Goal: Task Accomplishment & Management: Use online tool/utility

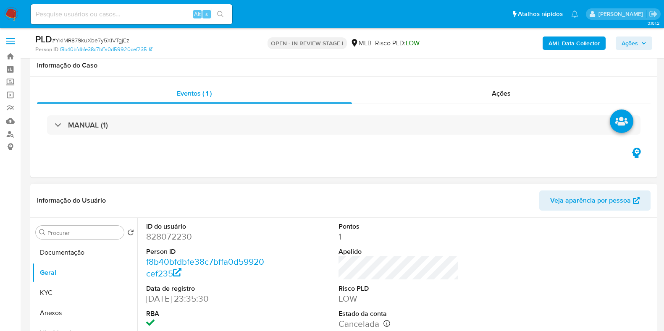
scroll to position [131, 0]
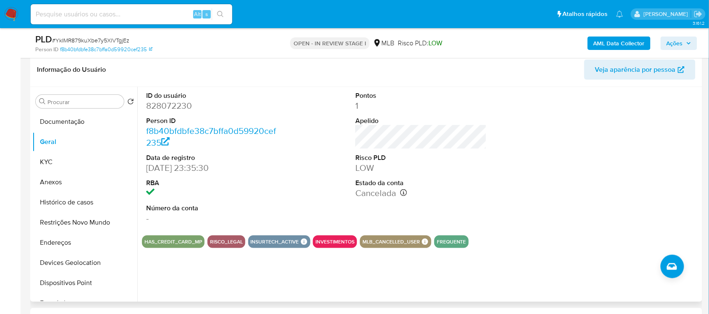
click at [187, 104] on dd "828072230" at bounding box center [211, 106] width 131 height 12
copy dd "828072230"
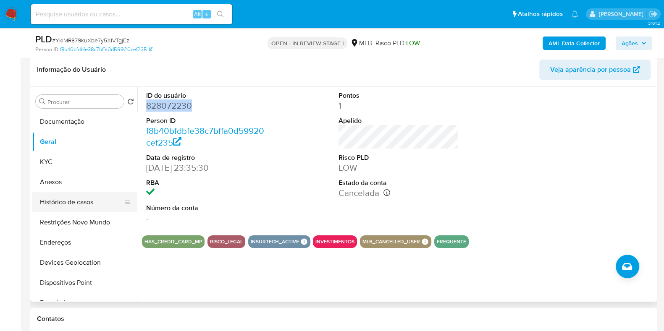
click at [57, 196] on button "Histórico de casos" at bounding box center [81, 202] width 98 height 20
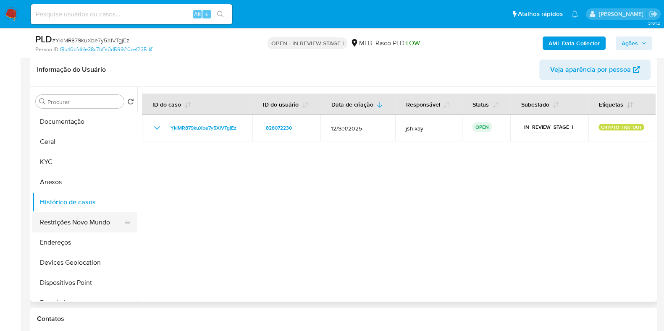
click at [67, 222] on button "Restrições Novo Mundo" at bounding box center [81, 223] width 98 height 20
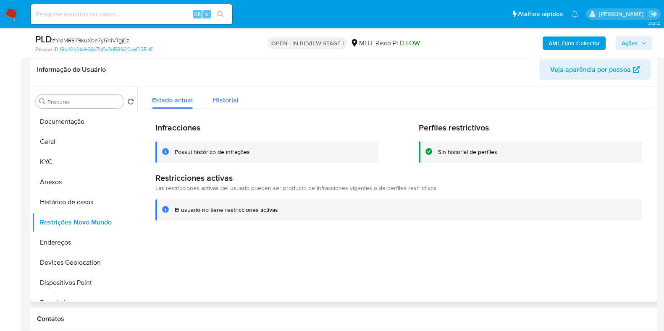
click at [216, 106] on div "Historial" at bounding box center [226, 98] width 26 height 22
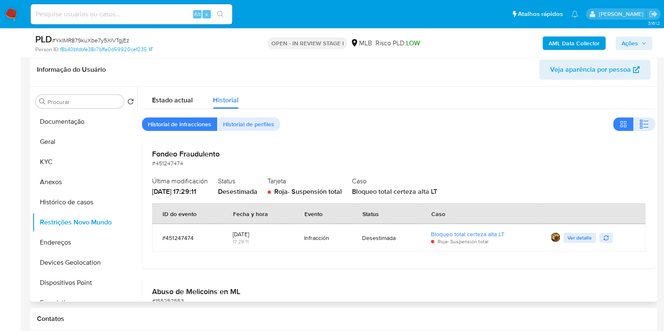
drag, startPoint x: 357, startPoint y: 237, endPoint x: 419, endPoint y: 242, distance: 62.3
click at [408, 242] on td "Desestimada" at bounding box center [386, 238] width 69 height 28
click at [482, 233] on link "Bloqueo total certeza alta LT" at bounding box center [468, 234] width 74 height 8
click at [568, 237] on span "Ver detalle" at bounding box center [579, 238] width 24 height 8
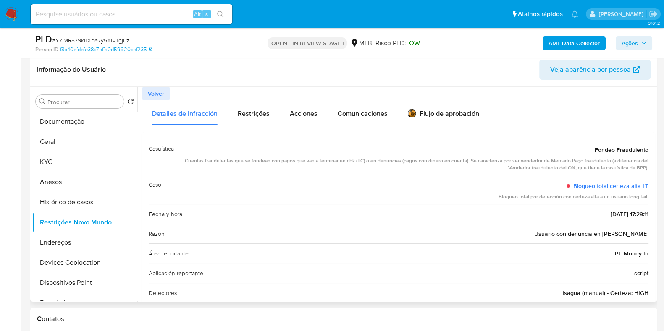
drag, startPoint x: 309, startPoint y: 162, endPoint x: 567, endPoint y: 172, distance: 258.1
click at [567, 172] on div "Casuística Fondeo Fraudulento Cuentas fraudulentas que se fondean con pagos que…" at bounding box center [399, 157] width 500 height 36
click at [76, 180] on button "Anexos" at bounding box center [81, 182] width 98 height 20
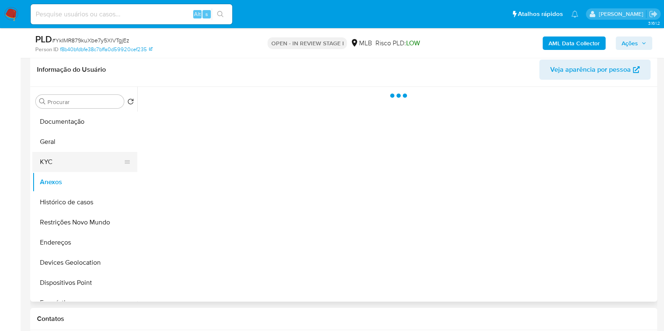
click at [74, 166] on button "KYC" at bounding box center [81, 162] width 98 height 20
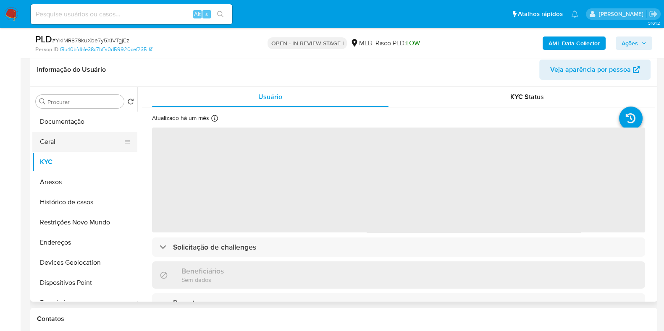
click at [78, 143] on button "Geral" at bounding box center [81, 142] width 98 height 20
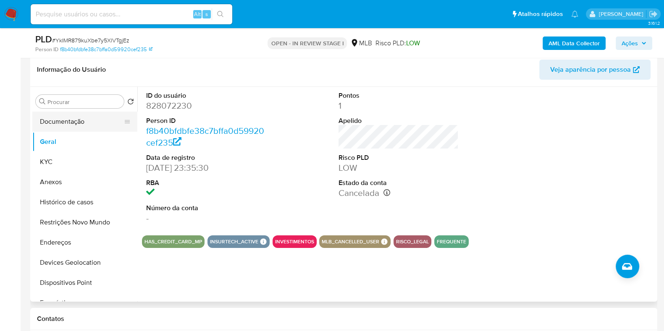
click at [88, 116] on button "Documentação" at bounding box center [81, 122] width 98 height 20
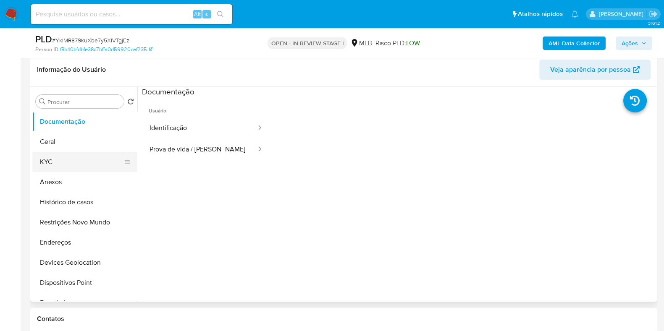
click at [50, 165] on button "KYC" at bounding box center [81, 162] width 98 height 20
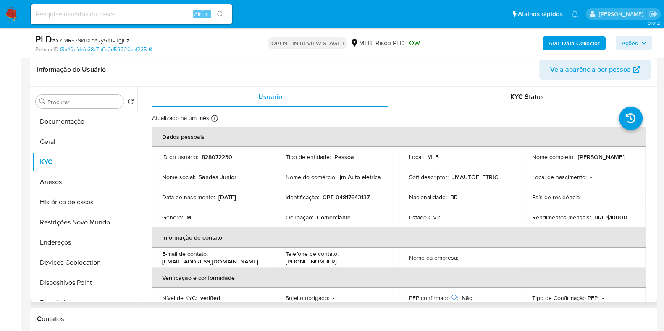
click at [344, 217] on p "Comerciante" at bounding box center [334, 218] width 34 height 8
copy p "Comerciante"
click at [42, 147] on button "Geral" at bounding box center [81, 142] width 98 height 20
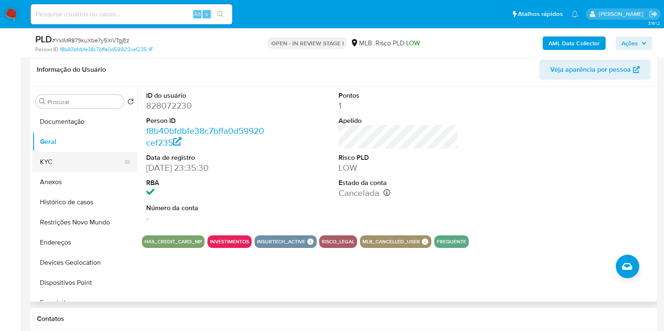
click at [85, 158] on button "KYC" at bounding box center [81, 162] width 98 height 20
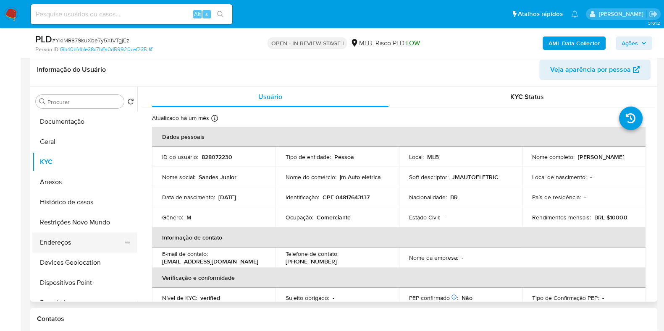
click at [60, 242] on button "Endereços" at bounding box center [81, 243] width 98 height 20
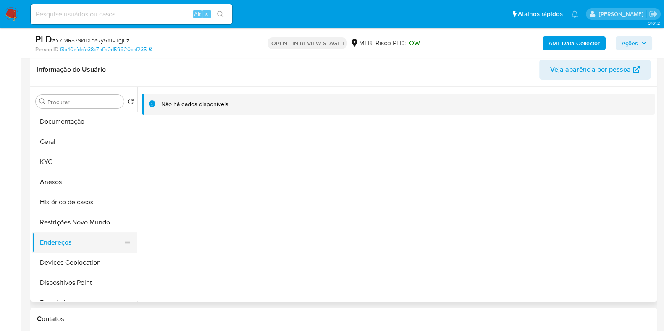
drag, startPoint x: 90, startPoint y: 265, endPoint x: 121, endPoint y: 252, distance: 34.2
click at [90, 265] on button "Devices Geolocation" at bounding box center [84, 263] width 105 height 20
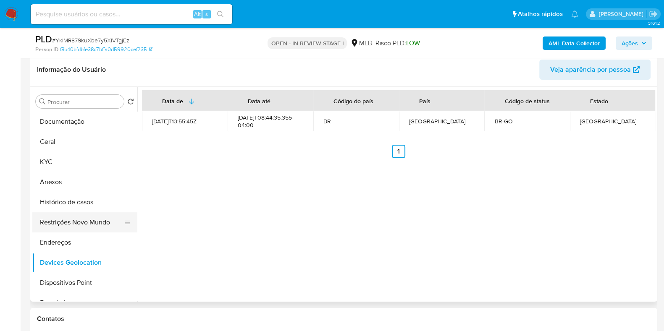
click at [84, 221] on button "Restrições Novo Mundo" at bounding box center [81, 223] width 98 height 20
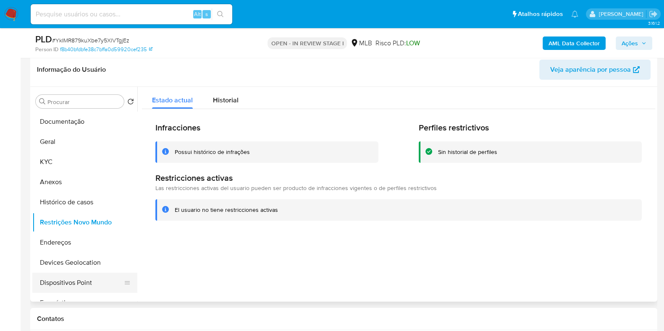
click at [80, 286] on button "Dispositivos Point" at bounding box center [81, 283] width 98 height 20
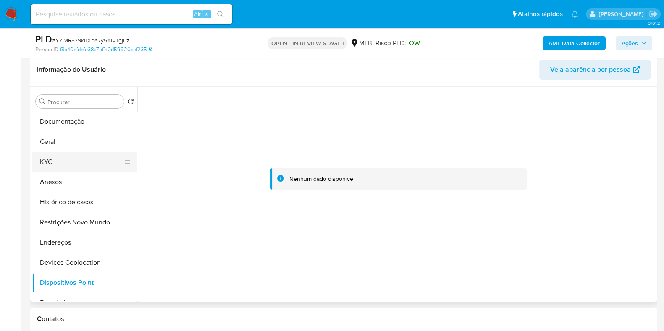
click at [52, 163] on button "KYC" at bounding box center [81, 162] width 98 height 20
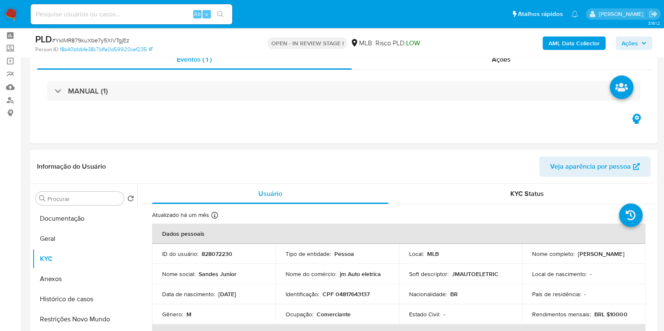
scroll to position [26, 0]
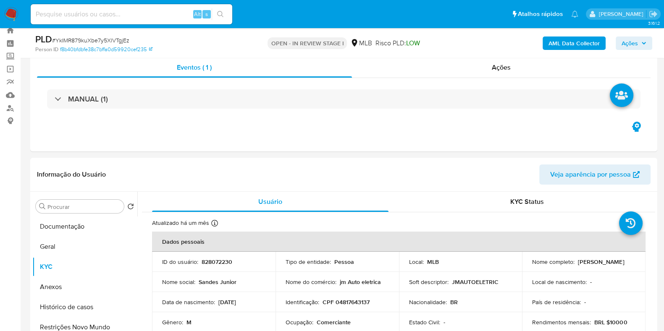
click at [560, 45] on b "AML Data Collector" at bounding box center [574, 43] width 51 height 13
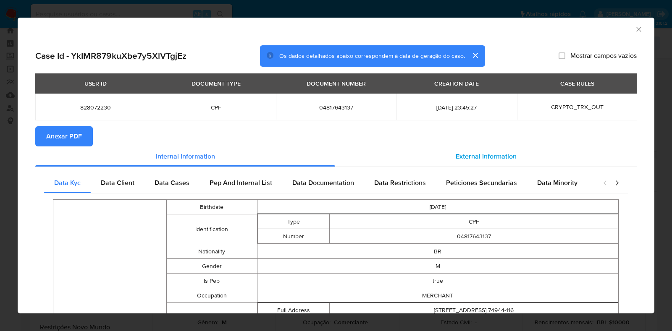
click at [416, 155] on div "External information" at bounding box center [486, 157] width 302 height 20
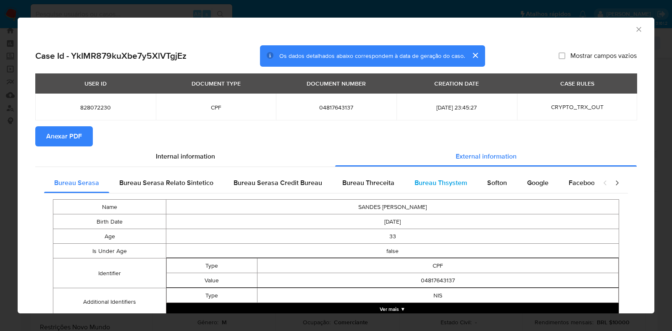
click at [446, 174] on div "Bureau Thsystem" at bounding box center [440, 183] width 73 height 20
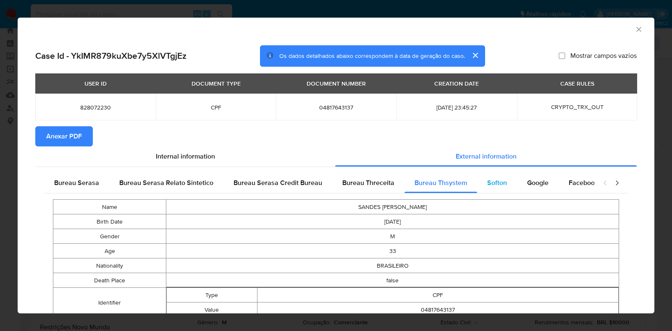
click at [495, 185] on span "Softon" at bounding box center [497, 183] width 20 height 10
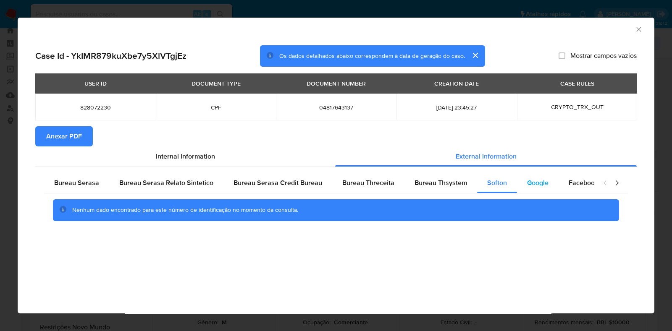
click at [533, 184] on span "Google" at bounding box center [537, 183] width 21 height 10
click at [57, 136] on span "Anexar PDF" at bounding box center [64, 136] width 36 height 18
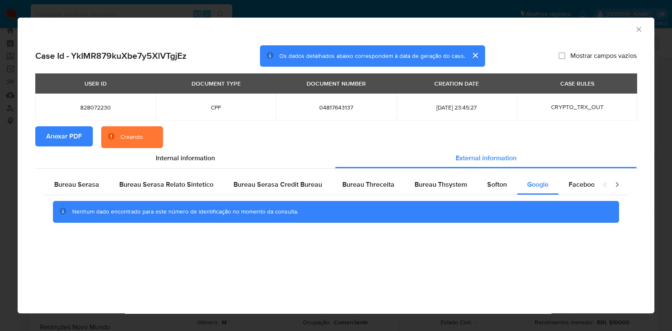
click at [638, 29] on icon "Fechar a janela" at bounding box center [638, 29] width 5 height 5
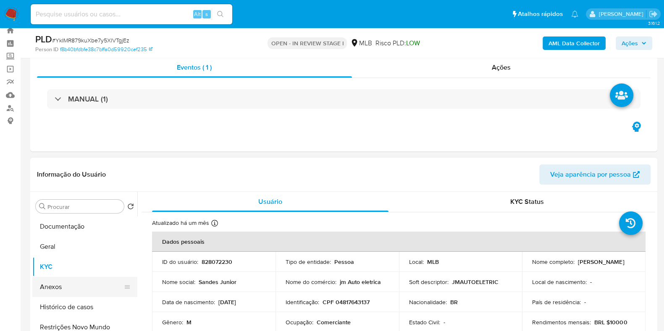
click at [60, 293] on button "Anexos" at bounding box center [81, 287] width 98 height 20
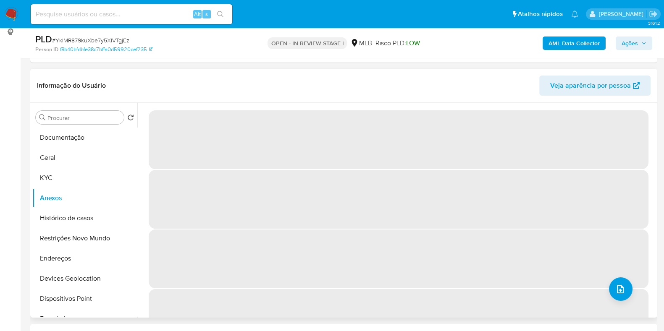
scroll to position [131, 0]
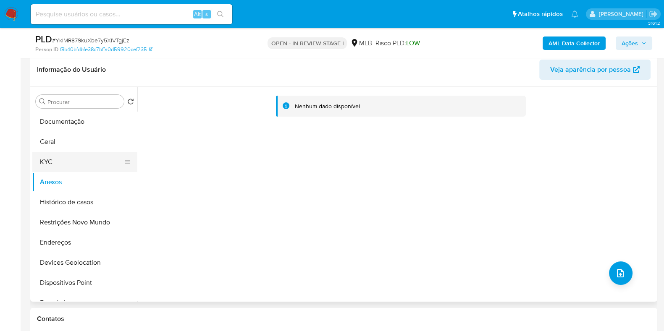
click at [68, 164] on button "KYC" at bounding box center [81, 162] width 98 height 20
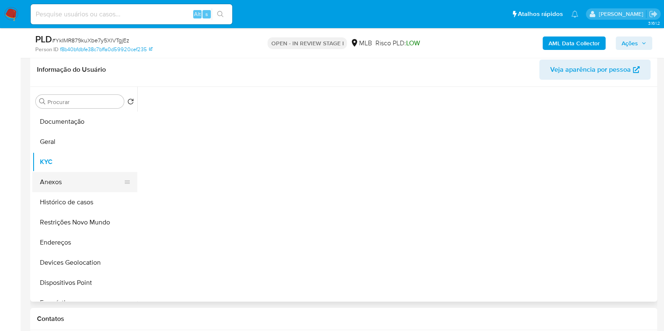
click at [68, 178] on button "Anexos" at bounding box center [81, 182] width 98 height 20
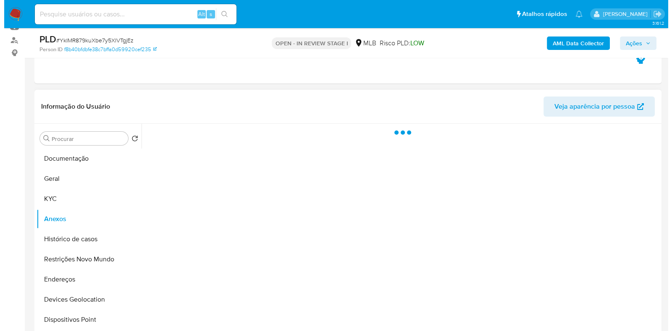
scroll to position [79, 0]
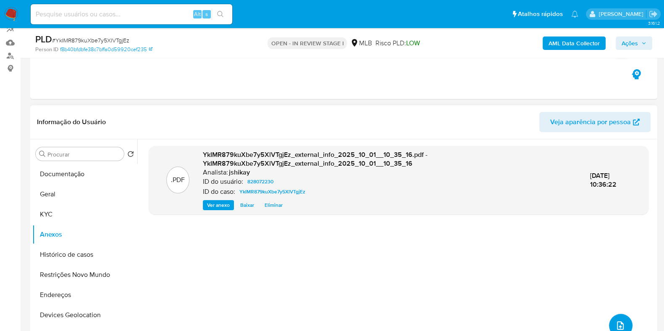
click at [614, 318] on button "upload-file" at bounding box center [621, 326] width 24 height 24
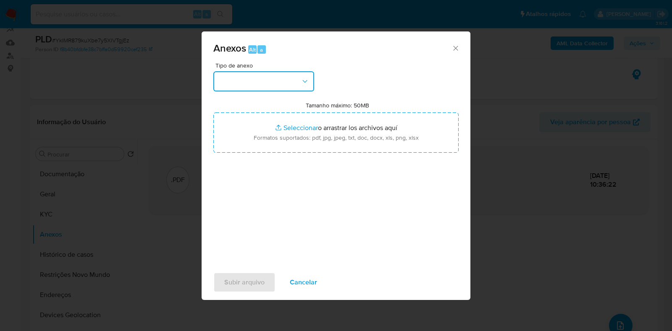
click at [272, 76] on button "button" at bounding box center [263, 81] width 101 height 20
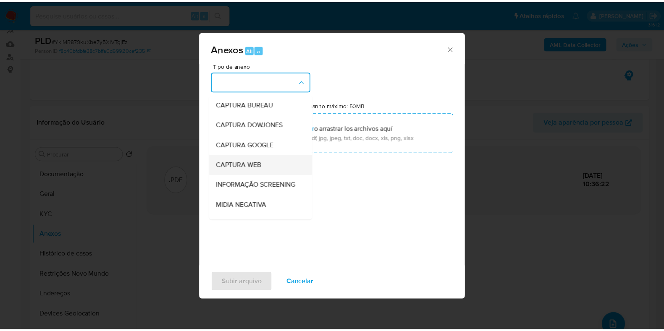
scroll to position [52, 0]
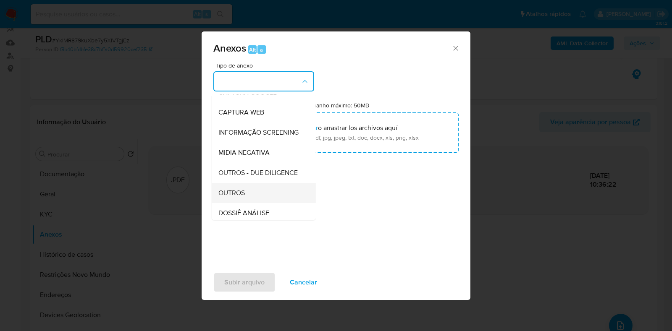
click at [242, 197] on span "OUTROS" at bounding box center [231, 193] width 26 height 8
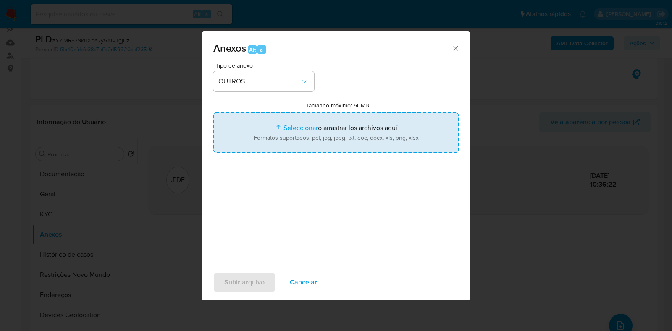
click at [280, 123] on input "Tamanho máximo: 50MB Seleccionar archivos" at bounding box center [335, 133] width 245 height 40
type input "C:\fakepath\Declinio - YkIMR879kuXbe7y5XlVTgjEz - CPF 04817643137 - SANDES JUNI…"
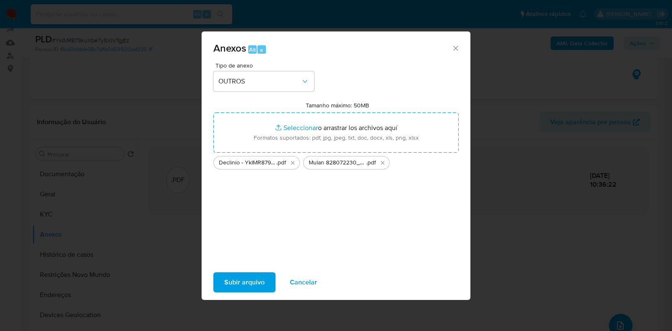
click at [247, 280] on span "Subir arquivo" at bounding box center [244, 282] width 40 height 18
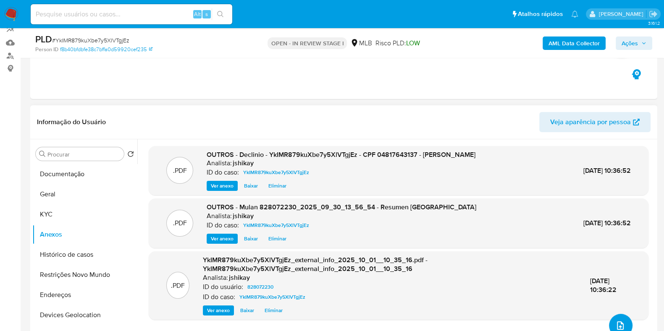
scroll to position [131, 0]
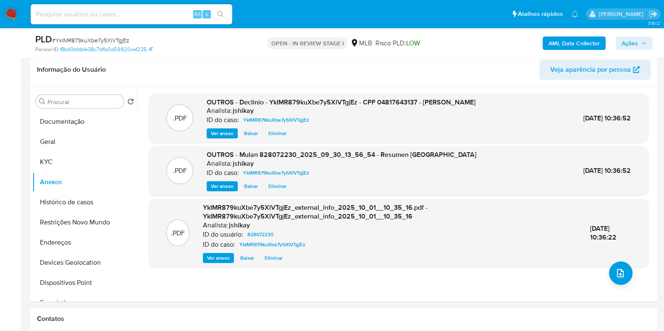
click at [631, 45] on span "Ações" at bounding box center [630, 43] width 16 height 13
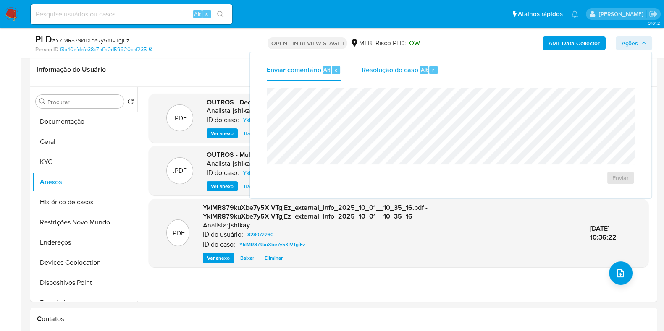
click at [397, 73] on span "Resolução do caso" at bounding box center [390, 70] width 57 height 10
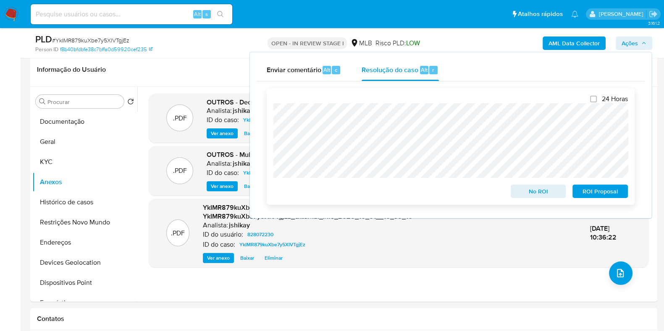
click at [519, 196] on span "No ROI" at bounding box center [539, 192] width 44 height 12
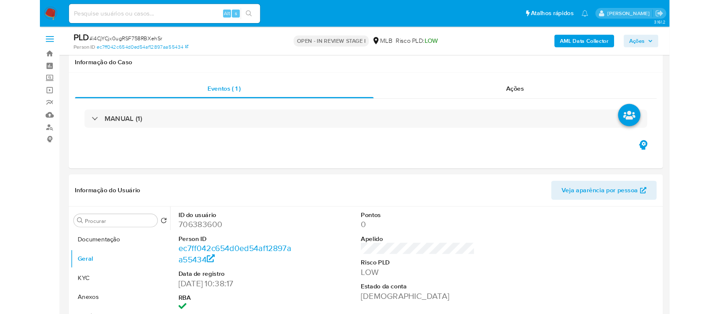
scroll to position [158, 0]
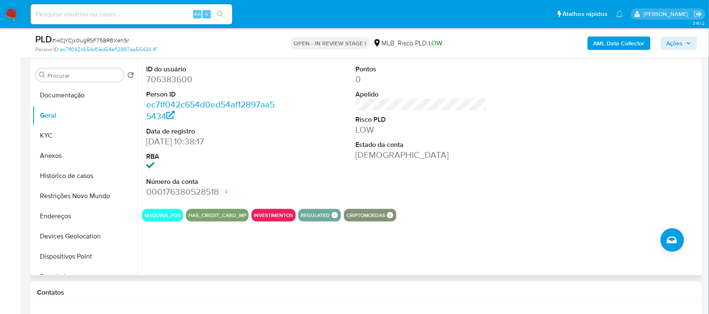
click at [164, 79] on dd "706383600" at bounding box center [211, 80] width 131 height 12
copy dd "706383600"
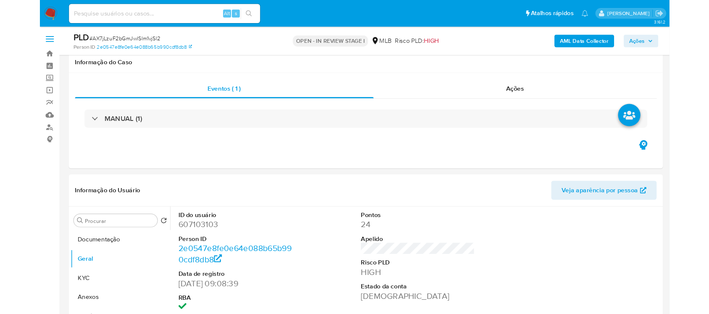
scroll to position [158, 0]
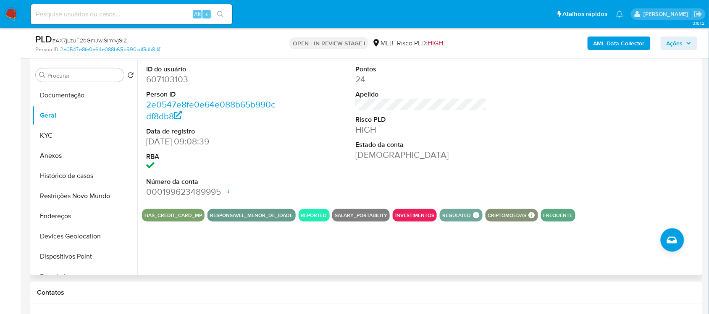
click at [151, 80] on dd "607103103" at bounding box center [211, 80] width 131 height 12
copy dd "607103103"
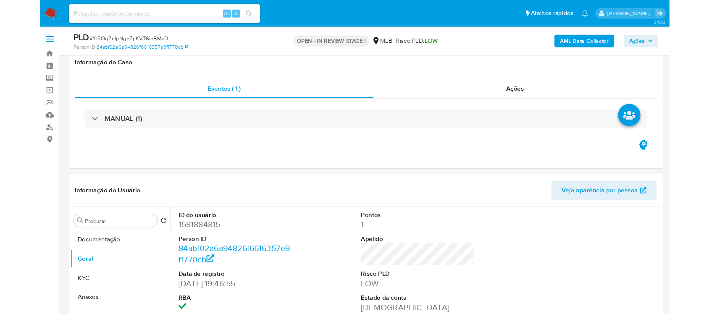
scroll to position [158, 0]
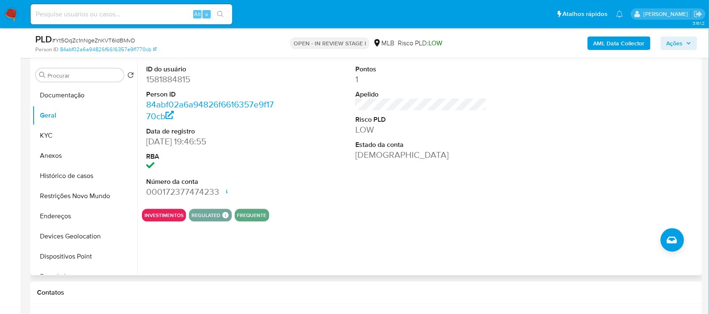
click at [172, 83] on dd "1581884815" at bounding box center [211, 80] width 131 height 12
copy dd "1581884815"
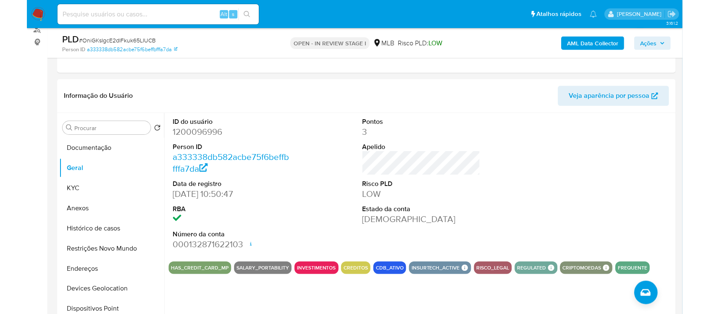
scroll to position [105, 0]
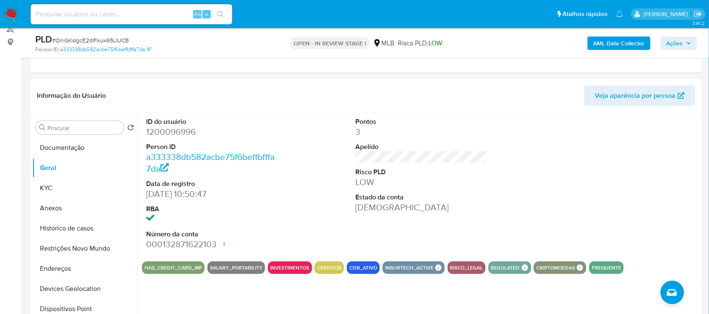
click at [158, 130] on dd "1200096996" at bounding box center [211, 132] width 131 height 12
copy dd "1200096996"
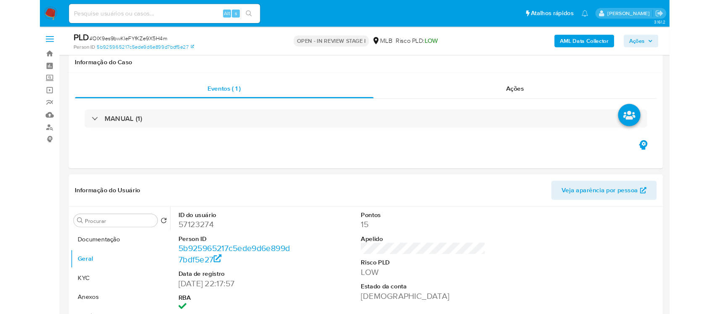
scroll to position [158, 0]
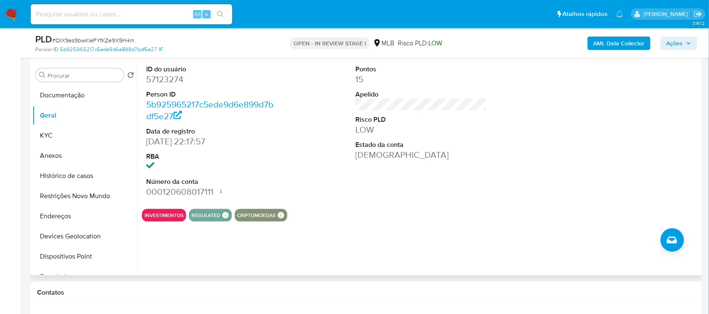
click at [155, 76] on dd "57123274" at bounding box center [211, 80] width 131 height 12
copy dd "57123274"
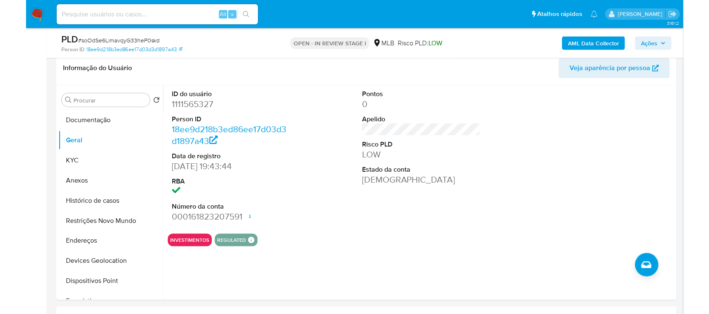
scroll to position [133, 0]
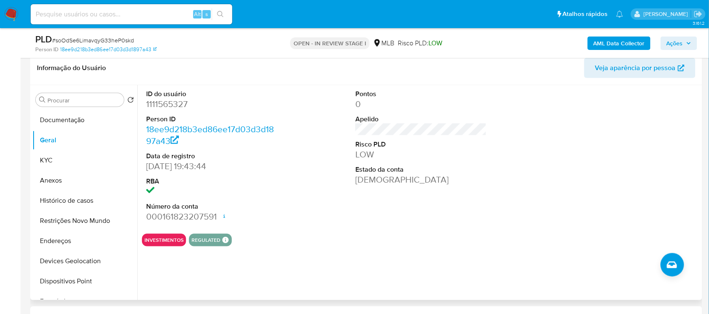
click at [173, 110] on dd "1111565327" at bounding box center [211, 104] width 131 height 12
copy dd "1111565327"
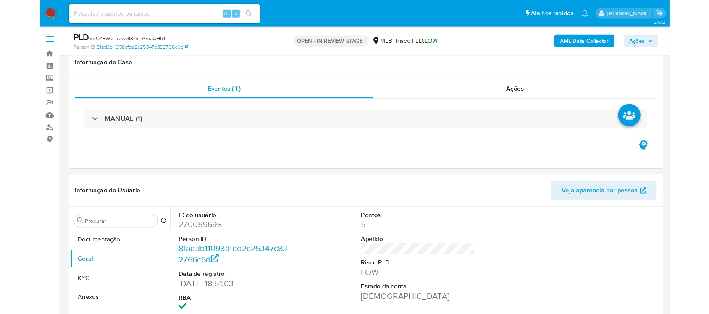
scroll to position [123, 0]
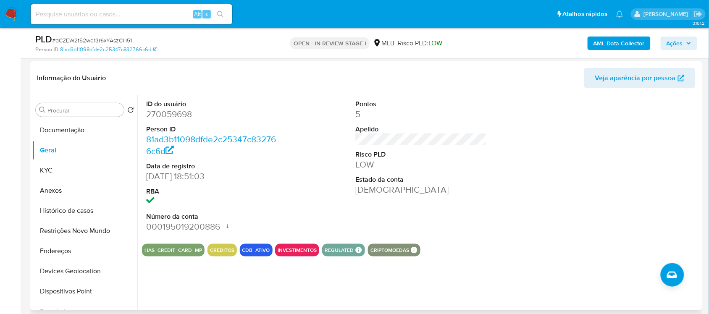
click at [178, 114] on dd "270059698" at bounding box center [211, 114] width 131 height 12
copy dd "270059698"
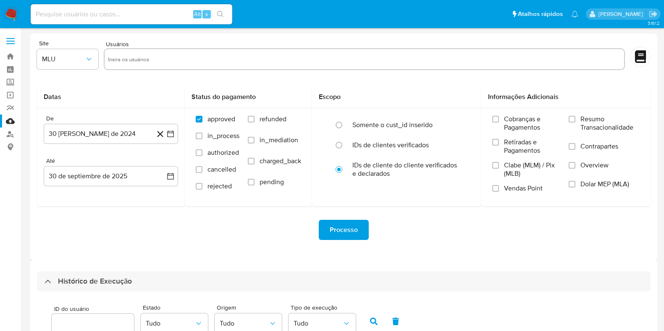
select select "10"
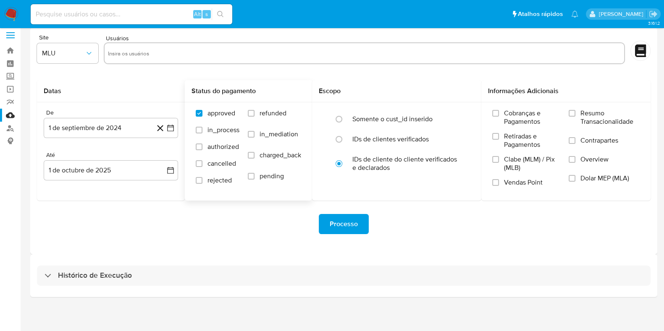
scroll to position [7, 0]
click at [104, 276] on h3 "Histórico de Execução" at bounding box center [95, 275] width 74 height 10
select select "10"
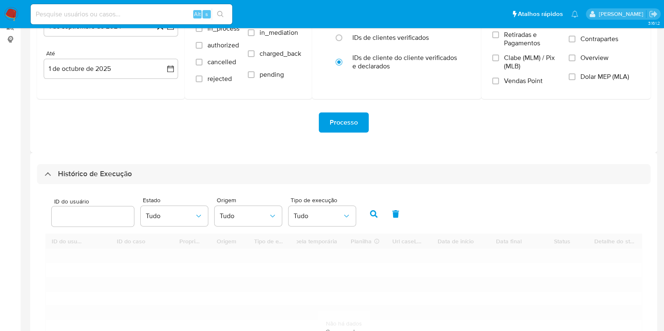
scroll to position [244, 0]
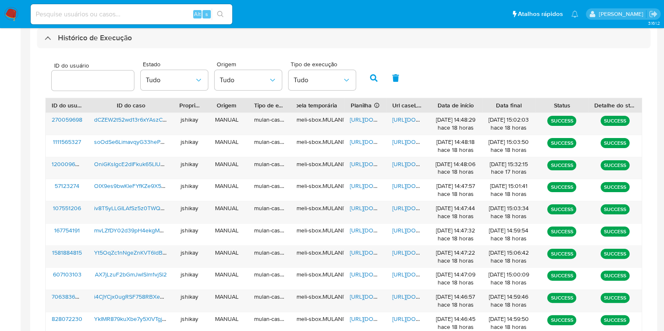
click at [445, 75] on div "ID do usuário Estado Tudo Origem Tudo Tipo de execução Tudo" at bounding box center [343, 77] width 597 height 41
click at [357, 121] on span "https://docs.google.com/spreadsheets/d/1otRDMyOhhUrtNeaMejyXbx7XuL6v8JQQlMEHafW…" at bounding box center [379, 120] width 58 height 8
click at [394, 118] on span "https://docs.google.com/document/d/1z91IqLo8Xbff1NLjka-gxrGuY1_EL0piXj-muccAn9Y…" at bounding box center [421, 120] width 58 height 8
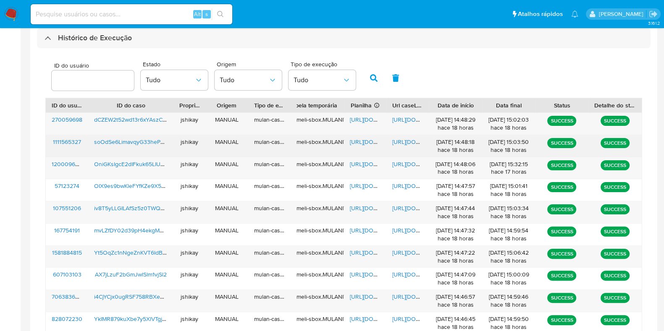
click at [365, 138] on span "https://docs.google.com/spreadsheets/d/1sBvPGMEhHfrTYscGubA_FnvvhTryS3sve-IcRY1…" at bounding box center [379, 142] width 58 height 8
click at [403, 144] on span "https://docs.google.com/document/d/1wh2lbp_oW1ZzXOCc0Wj2sTZfO7tYa5UhwIQYR2ZhsL0…" at bounding box center [421, 142] width 58 height 8
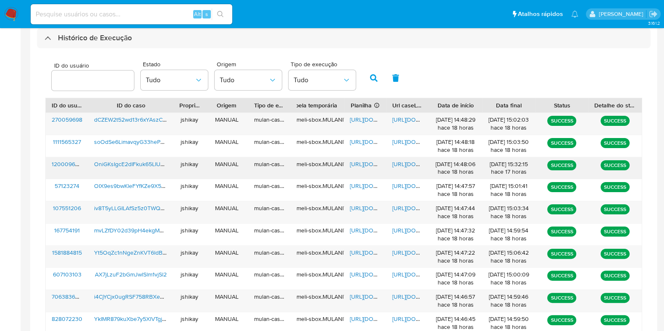
drag, startPoint x: 367, startPoint y: 161, endPoint x: 401, endPoint y: 163, distance: 34.1
click at [367, 161] on span "https://docs.google.com/spreadsheets/d/1hrjhx3m0a6InQHUZzHhoZXruCOoZns_7xLqGW_T…" at bounding box center [379, 164] width 58 height 8
click at [407, 163] on span "https://docs.google.com/document/d/1g4ErNm4yHl7xykeKHkQapGjJH_Hvdug5Kt3idvbQTdc…" at bounding box center [421, 164] width 58 height 8
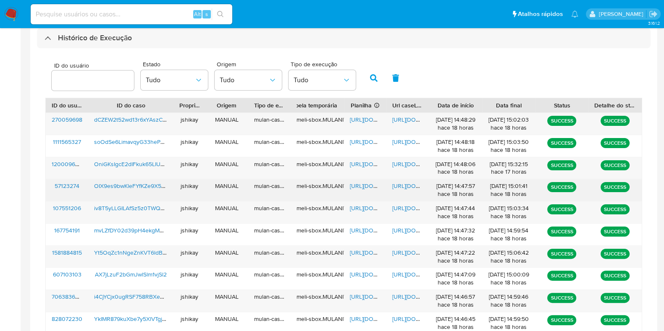
click at [361, 184] on span "https://docs.google.com/spreadsheets/d/18HLZvZLvKIxFJi-vvAyeczkYuGsEvjJDGF8z4jL…" at bounding box center [379, 186] width 58 height 8
click at [405, 184] on span "https://docs.google.com/document/d/1NAueh0XsOSYiLKjba1vwK0Zlgq_XviPuWNeUINSWarY…" at bounding box center [421, 186] width 58 height 8
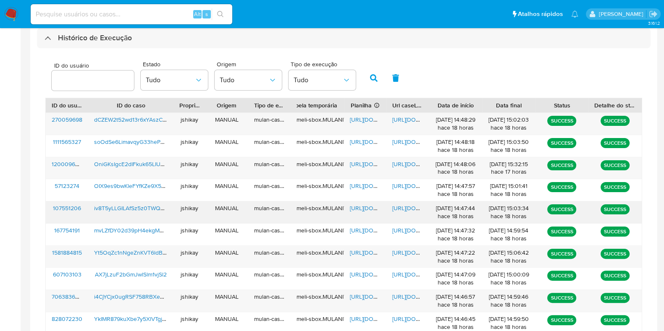
click at [363, 209] on span "https://docs.google.com/spreadsheets/d/16c1QoYtk3UB-ojvFz4sSMEvDQZF4_IhuqA0ceU9…" at bounding box center [379, 208] width 58 height 8
click at [407, 205] on span "https://docs.google.com/document/d/17AZA3fn2nX42UMhN4B6hpIEJBCREX-wFst4atwiyZHE…" at bounding box center [421, 208] width 58 height 8
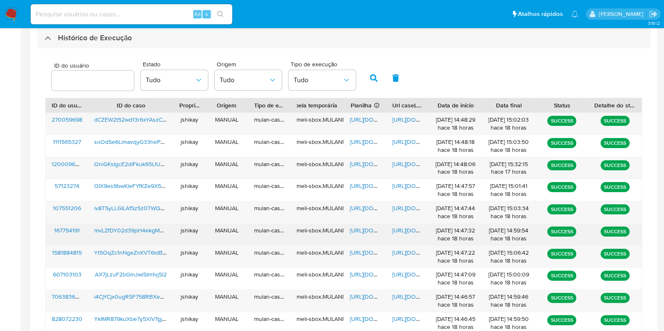
click at [357, 230] on span "https://docs.google.com/spreadsheets/d/1m_8Bqmf4qqgS2_HkF-bQBhJMMMZVXuWUoRYUphW…" at bounding box center [379, 230] width 58 height 8
click at [406, 229] on span "https://docs.google.com/document/d/1CDXpeG64HAVjY_z1c3olLQK0C6860D7XqmdDddZEnw4…" at bounding box center [421, 230] width 58 height 8
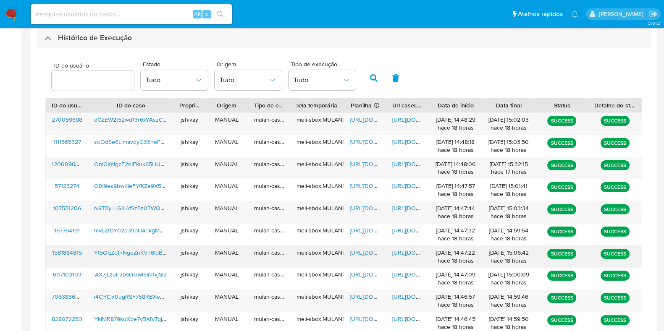
click at [365, 253] on span "https://docs.google.com/spreadsheets/d/1rwggcC9xxAHMsEIjbwBr6voJZWH-oM4OsL9bwTF…" at bounding box center [379, 253] width 58 height 8
click at [404, 253] on span "https://docs.google.com/document/d/1ysFN5JpFnMK9aX0IwzAIuNcI1dWkbndxB-mAwwJ1Umg…" at bounding box center [421, 253] width 58 height 8
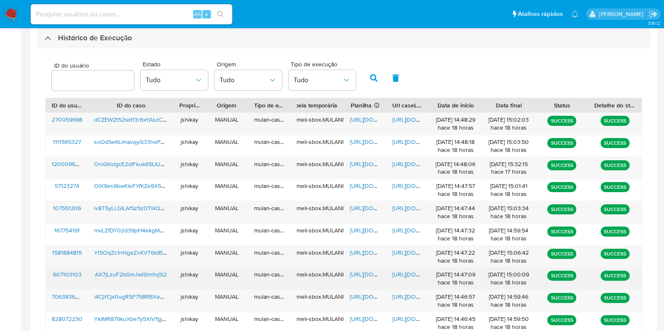
click at [354, 271] on span "https://docs.google.com/spreadsheets/d/1GuGjzul_GrOcikKvxzAyDPQ7FR_txrt2Egewqm0…" at bounding box center [379, 274] width 58 height 8
click at [405, 275] on span "https://docs.google.com/document/d/1wUdEO5qRlD0Mck9ntP-5WZE2nPRIABpY7GaPhva_NXo…" at bounding box center [421, 274] width 58 height 8
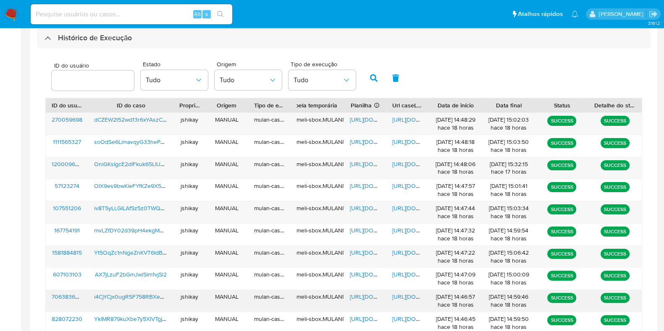
click at [360, 293] on span "https://docs.google.com/spreadsheets/d/1Bug03d4UDbwQEFgMgmfCKVFm48Rt8xFbf0bU14y…" at bounding box center [379, 297] width 58 height 8
click at [402, 294] on span "https://docs.google.com/document/d/11benP8oBe86KB6JAVZlJV6u8-BaL5vTrEkaR_XjUSXQ…" at bounding box center [421, 297] width 58 height 8
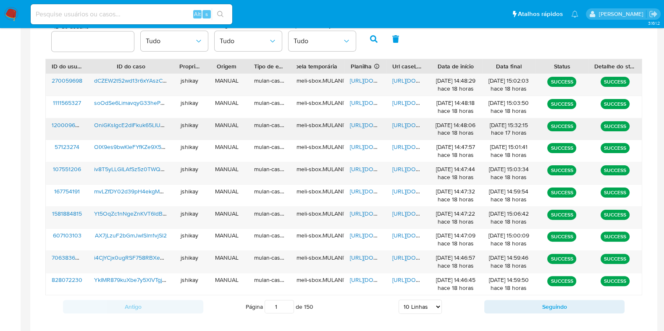
scroll to position [296, 0]
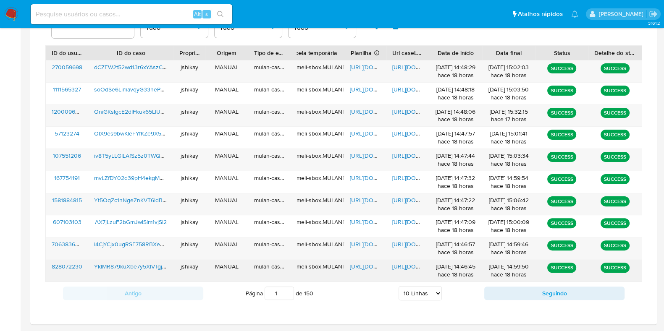
click at [355, 265] on span "https://docs.google.com/spreadsheets/d/1lEMkXSGhJYVWNGANc7_atMct7SlBLnb1A_KWRyk…" at bounding box center [379, 267] width 58 height 8
click at [393, 264] on span "https://docs.google.com/document/d/16oqnidgkLKSVNq5FmM22Nqxjxb0OPIZtRiQ4gUVZ2nE…" at bounding box center [421, 267] width 58 height 8
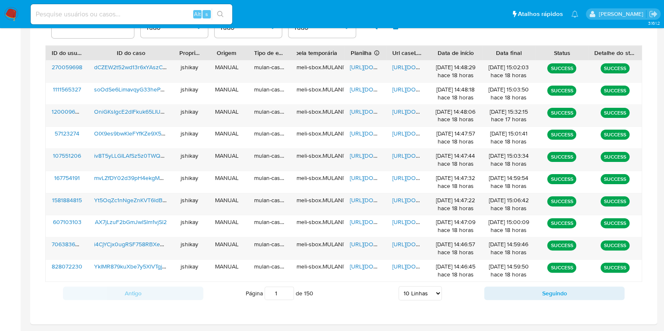
click at [12, 5] on nav "Pausado Ver notificaciones Alt s Atalhos rápidos Presiona las siguientes teclas…" at bounding box center [332, 14] width 664 height 28
click at [12, 9] on img at bounding box center [11, 14] width 14 height 14
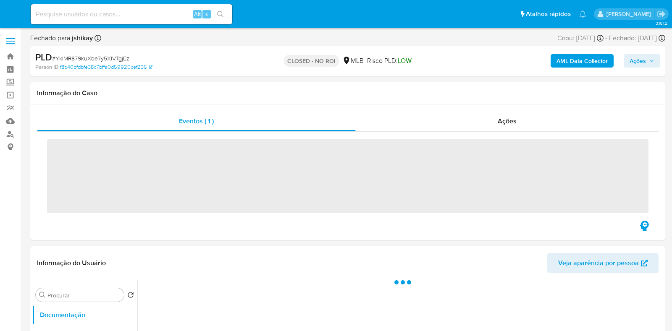
select select "10"
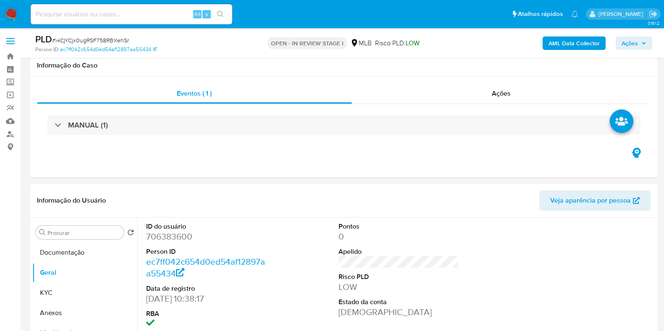
scroll to position [158, 0]
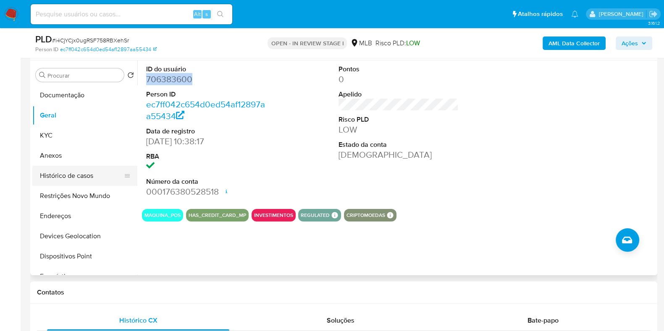
click at [63, 177] on button "Histórico de casos" at bounding box center [81, 176] width 98 height 20
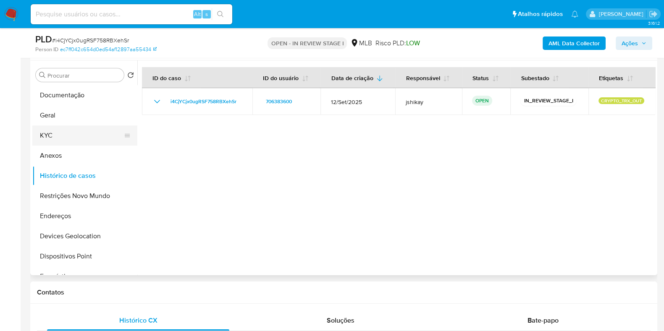
click at [67, 131] on button "KYC" at bounding box center [81, 136] width 98 height 20
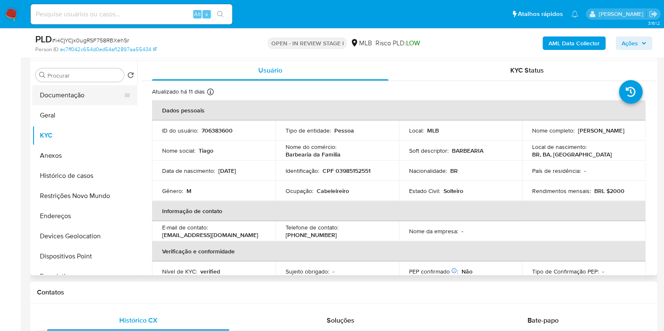
click at [99, 94] on button "Documentação" at bounding box center [81, 95] width 98 height 20
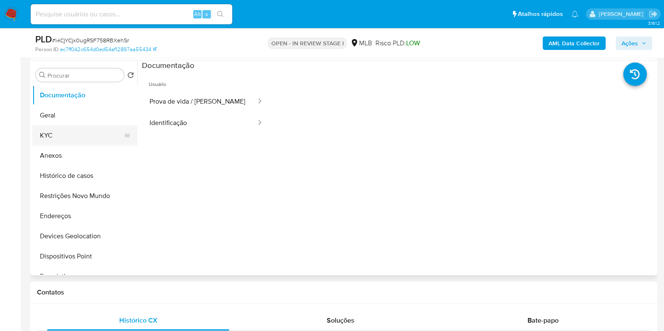
click at [62, 131] on button "KYC" at bounding box center [81, 136] width 98 height 20
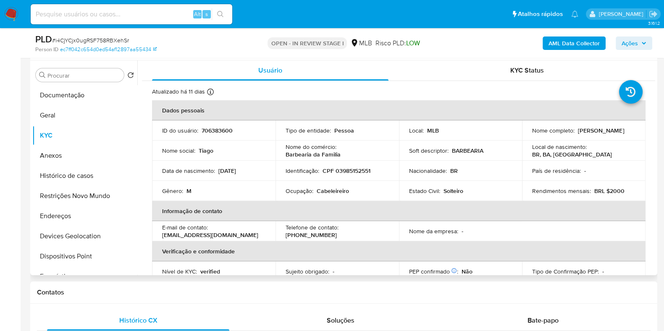
click at [328, 191] on p "Cabeleireiro" at bounding box center [333, 191] width 32 height 8
copy p "Cabeleireiro"
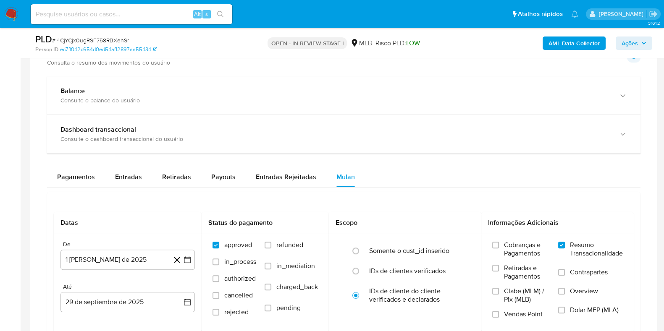
scroll to position [525, 0]
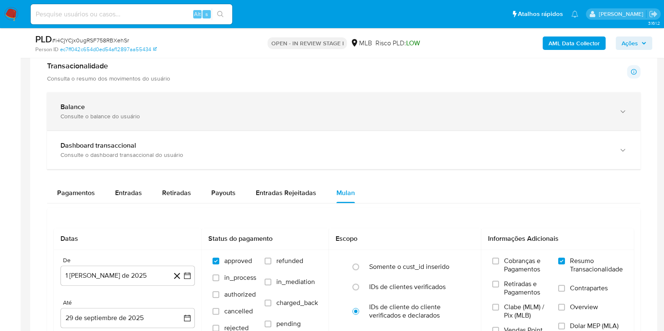
click at [276, 114] on div "Consulte o balance do usuário" at bounding box center [335, 117] width 550 height 8
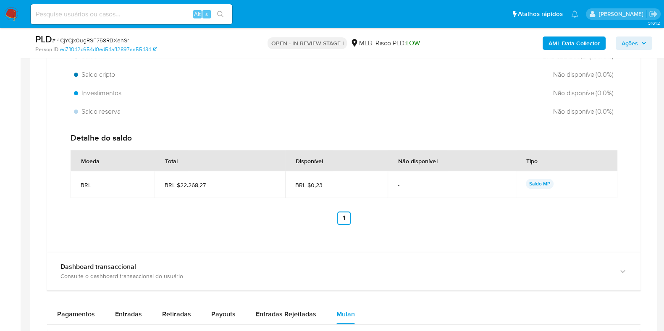
scroll to position [682, 0]
drag, startPoint x: 214, startPoint y: 186, endPoint x: 179, endPoint y: 189, distance: 35.4
click at [179, 189] on td "BRL $22.268,27" at bounding box center [220, 184] width 131 height 27
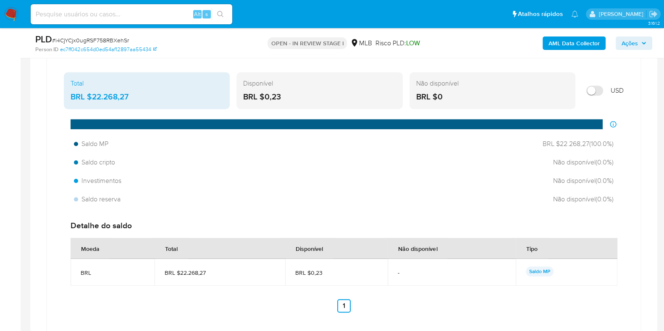
scroll to position [578, 0]
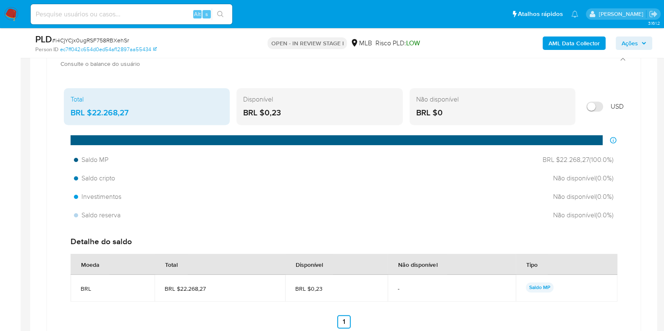
click at [153, 108] on div "BRL $22.268,27" at bounding box center [147, 113] width 152 height 11
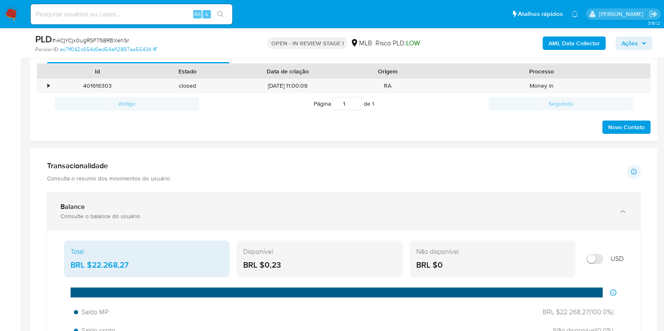
scroll to position [525, 0]
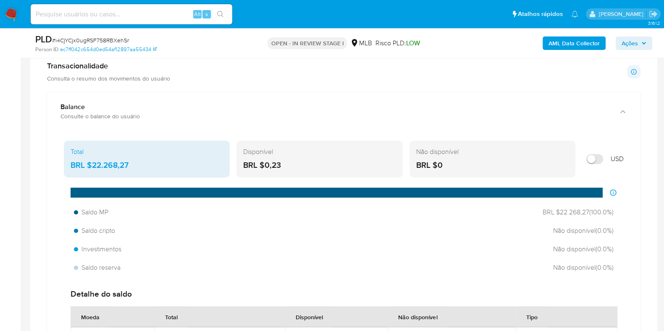
click at [120, 168] on div "BRL $22.268,27" at bounding box center [147, 165] width 152 height 11
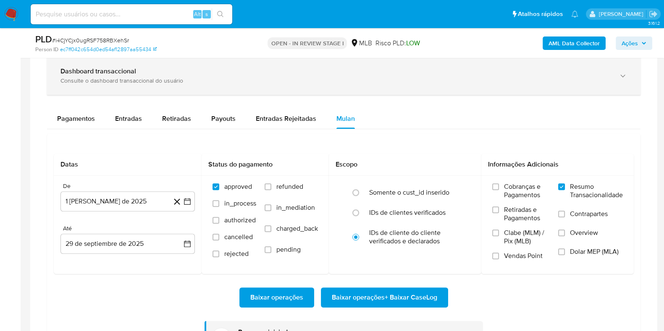
scroll to position [893, 0]
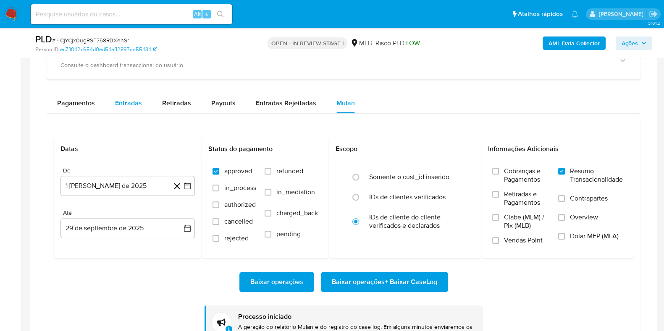
click at [126, 98] on span "Entradas" at bounding box center [128, 103] width 27 height 10
select select "10"
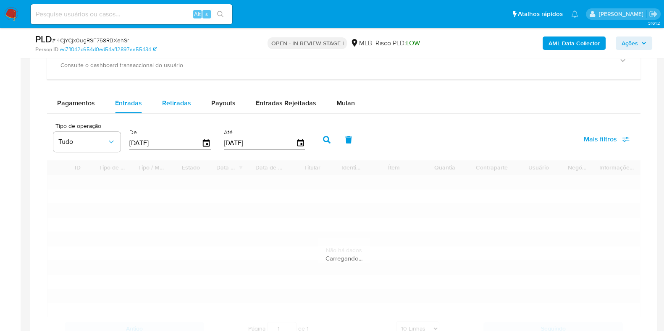
click at [168, 104] on span "Retiradas" at bounding box center [176, 103] width 29 height 10
select select "10"
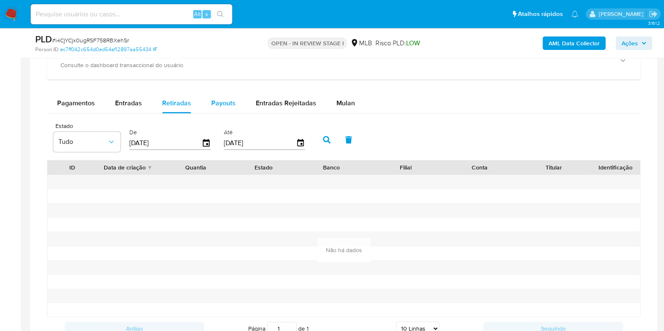
click at [201, 104] on button "Payouts" at bounding box center [223, 103] width 45 height 20
select select "10"
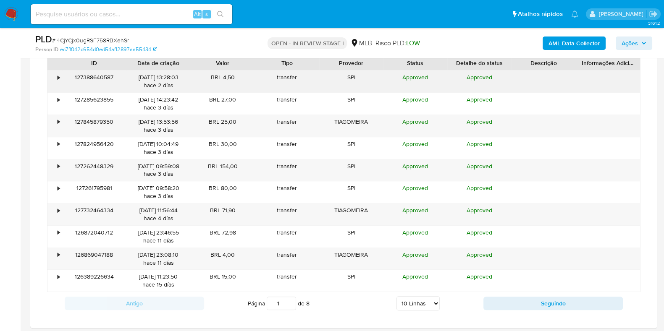
scroll to position [998, 0]
click at [550, 310] on button "Seguindo" at bounding box center [552, 303] width 139 height 13
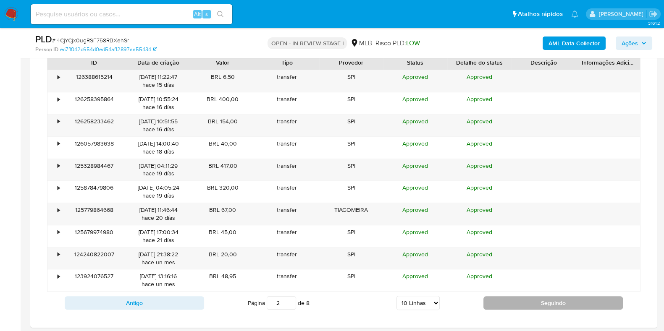
click at [549, 310] on button "Seguindo" at bounding box center [552, 303] width 139 height 13
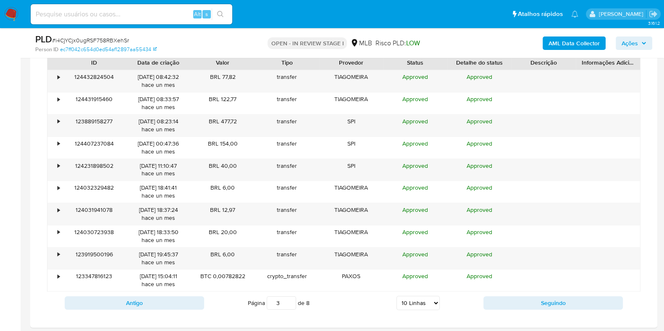
click at [549, 310] on button "Seguindo" at bounding box center [552, 303] width 139 height 13
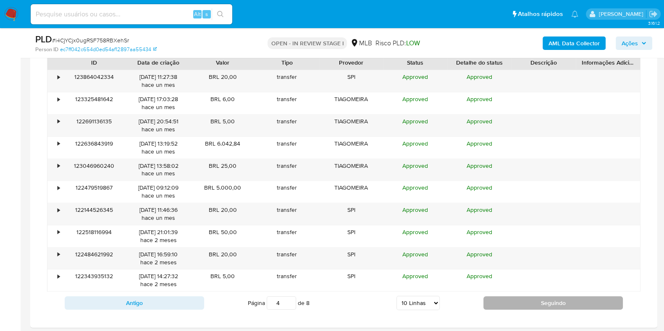
click at [549, 310] on button "Seguindo" at bounding box center [552, 303] width 139 height 13
type input "7"
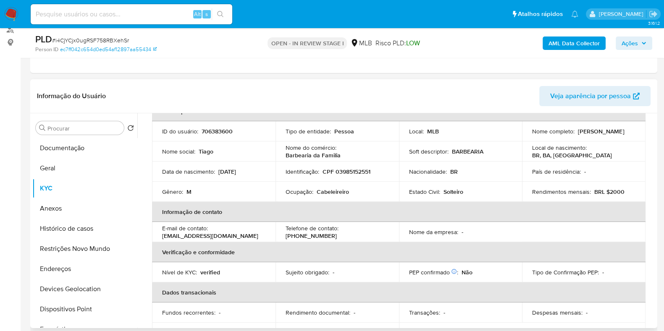
scroll to position [50, 0]
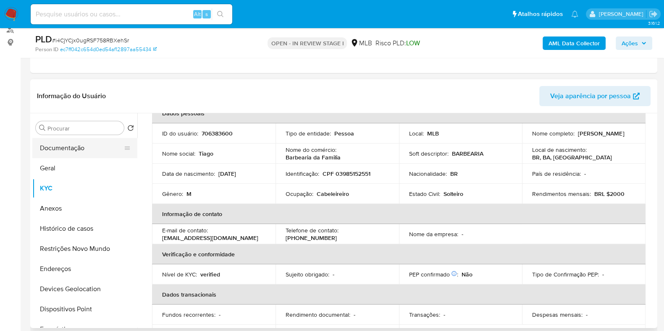
click at [77, 145] on button "Documentação" at bounding box center [81, 148] width 98 height 20
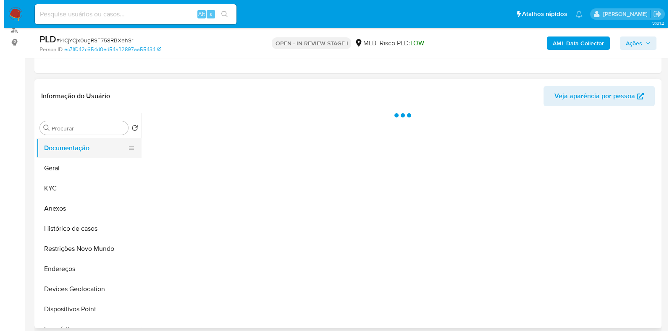
scroll to position [0, 0]
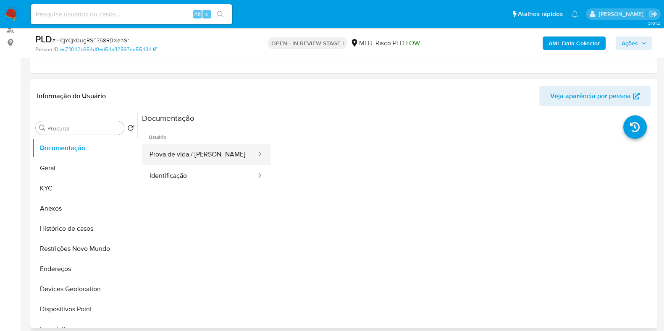
click at [192, 157] on button "Prova de vida / [PERSON_NAME]" at bounding box center [199, 154] width 115 height 21
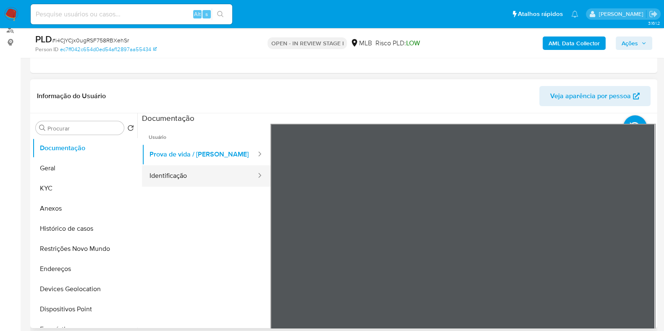
click at [196, 183] on button "Identificação" at bounding box center [199, 175] width 115 height 21
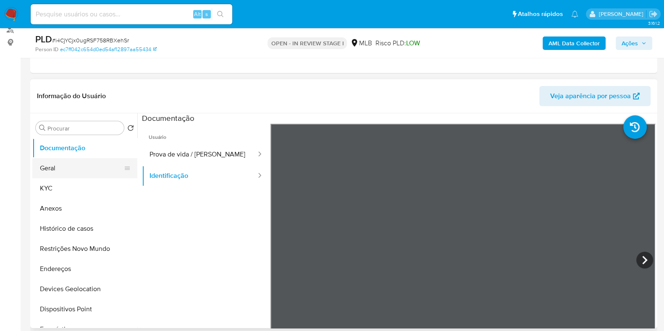
click at [69, 171] on button "Geral" at bounding box center [81, 168] width 98 height 20
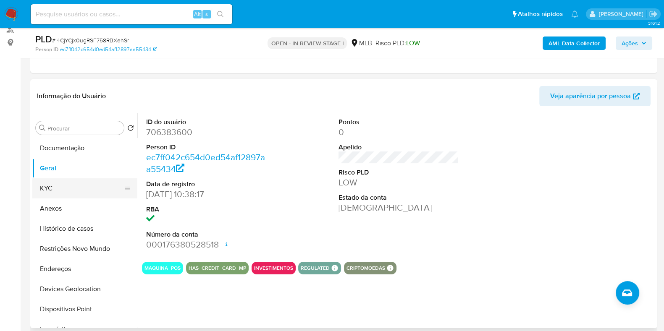
click at [68, 191] on button "KYC" at bounding box center [81, 189] width 98 height 20
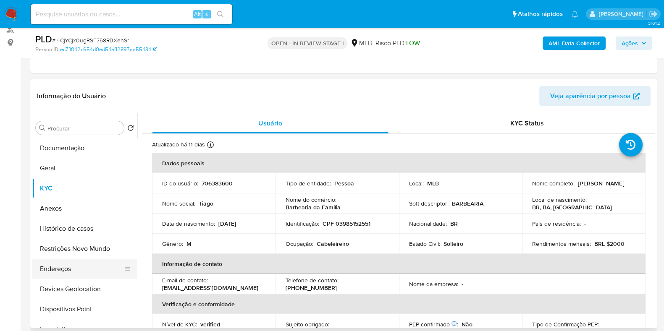
click at [76, 264] on button "Endereços" at bounding box center [81, 269] width 98 height 20
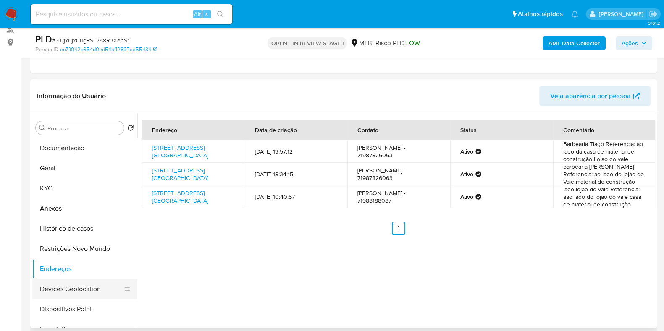
click at [82, 285] on button "Devices Geolocation" at bounding box center [81, 289] width 98 height 20
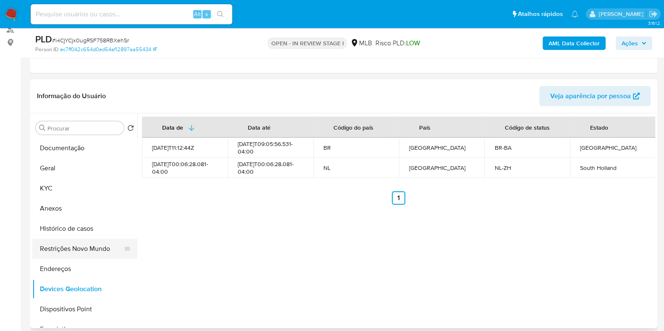
click at [76, 242] on button "Restrições Novo Mundo" at bounding box center [81, 249] width 98 height 20
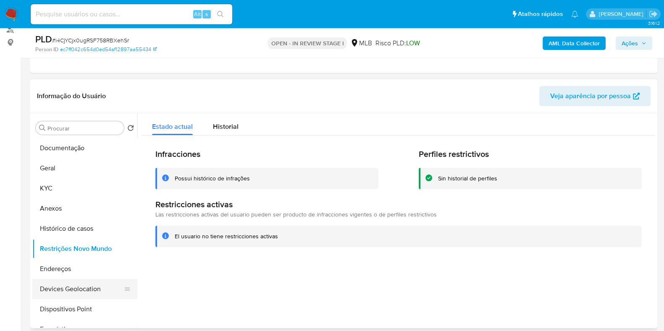
drag, startPoint x: 81, startPoint y: 309, endPoint x: 132, endPoint y: 298, distance: 52.4
click at [81, 310] on button "Dispositivos Point" at bounding box center [84, 309] width 105 height 20
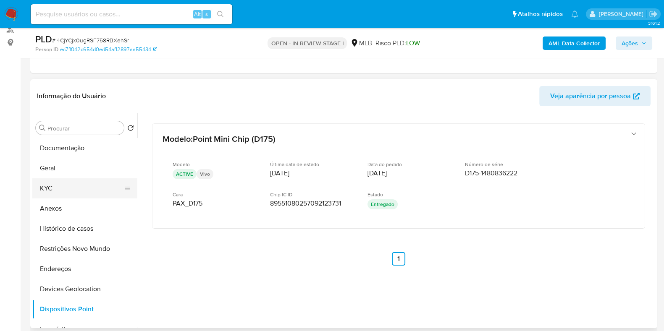
click at [76, 192] on button "KYC" at bounding box center [81, 189] width 98 height 20
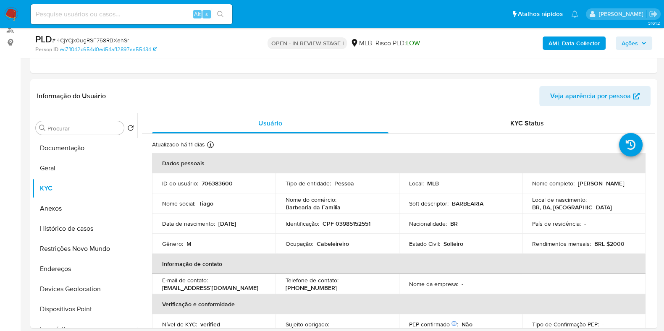
click at [578, 43] on b "AML Data Collector" at bounding box center [574, 43] width 51 height 13
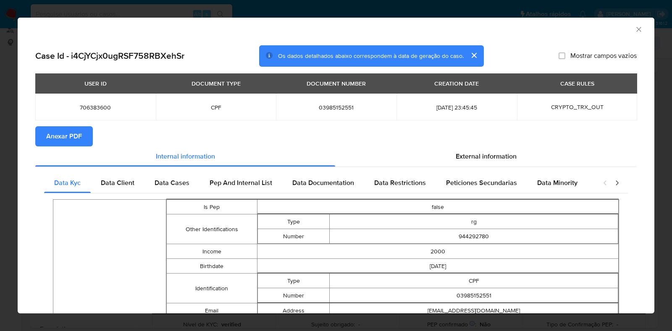
click at [84, 137] on button "Anexar PDF" at bounding box center [64, 136] width 58 height 20
click at [636, 30] on icon "Fechar a janela" at bounding box center [638, 29] width 5 height 5
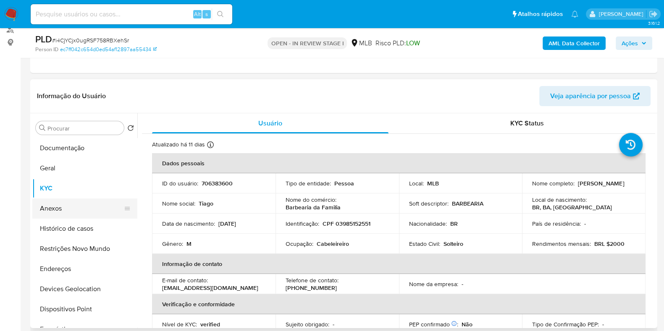
click at [60, 207] on button "Anexos" at bounding box center [81, 209] width 98 height 20
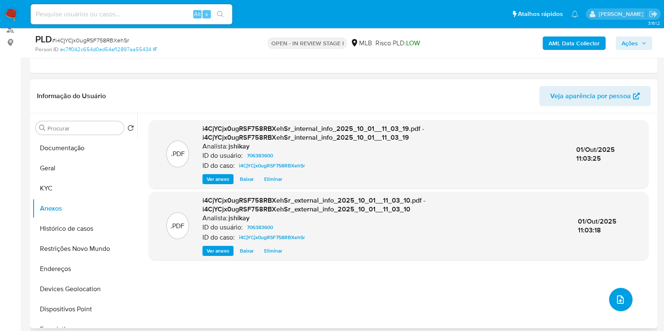
click at [615, 292] on button "upload-file" at bounding box center [621, 300] width 24 height 24
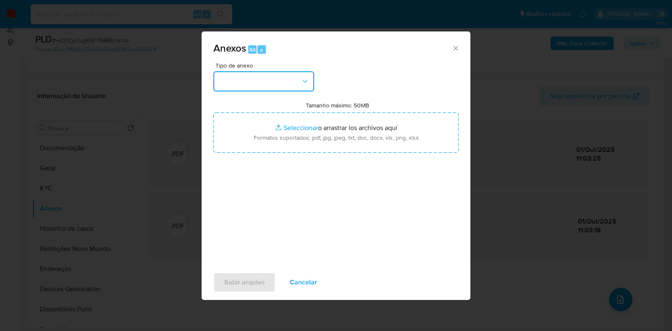
click at [270, 88] on button "button" at bounding box center [263, 81] width 101 height 20
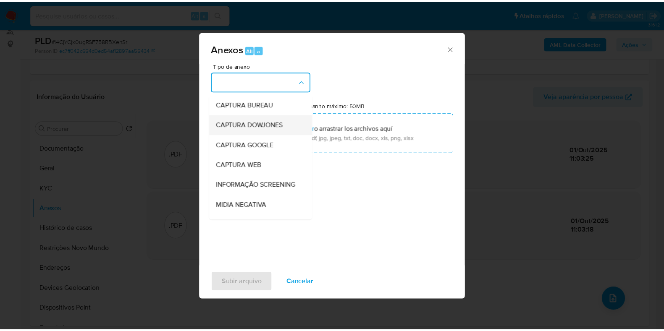
scroll to position [52, 0]
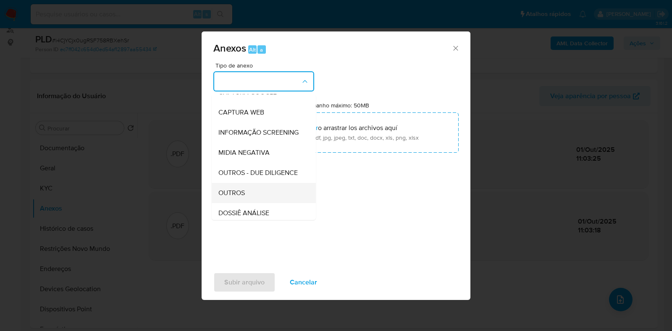
click at [235, 203] on div "OUTROS" at bounding box center [261, 193] width 86 height 20
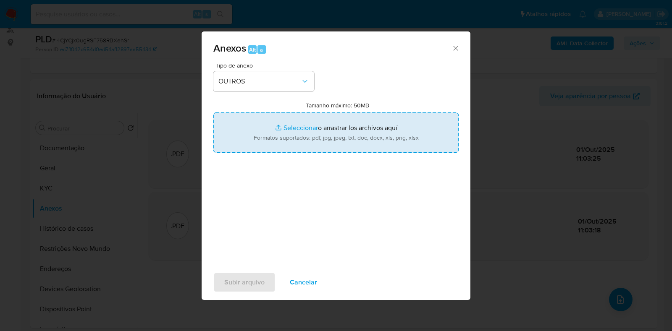
click at [265, 142] on input "Tamanho máximo: 50MB Seleccionar archivos" at bounding box center [335, 133] width 245 height 40
type input "C:\fakepath\Declinio - i4CjYCjx0ugRSF758RBXehSr - CPF 03985152551 - TIAGO MEIRA…"
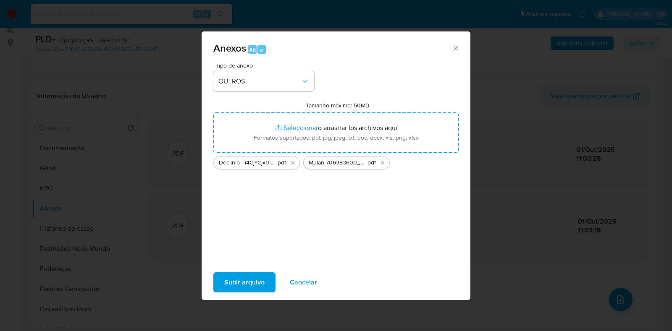
click at [242, 278] on span "Subir arquivo" at bounding box center [244, 282] width 40 height 18
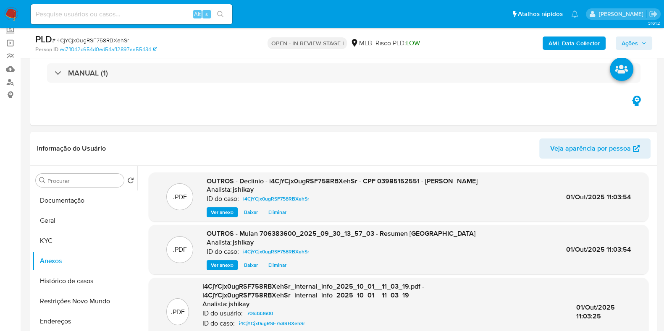
drag, startPoint x: 645, startPoint y: 39, endPoint x: 640, endPoint y: 42, distance: 5.7
click at [645, 39] on span "Ações" at bounding box center [634, 43] width 25 height 12
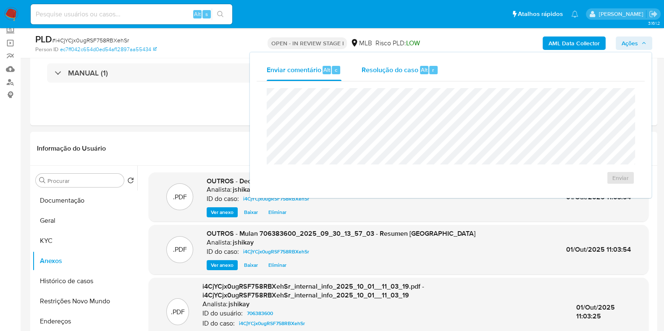
click at [373, 74] on div "Resolução do caso Alt r" at bounding box center [400, 70] width 77 height 22
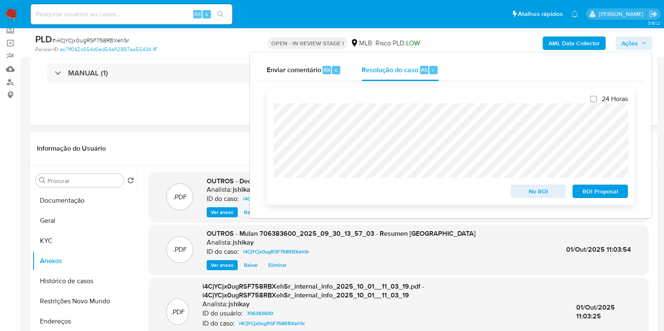
click at [531, 195] on span "No ROI" at bounding box center [539, 192] width 44 height 12
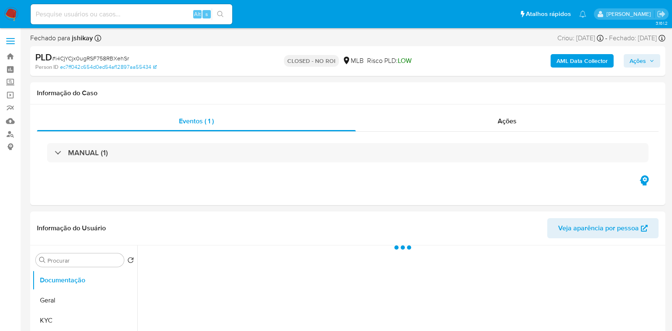
select select "10"
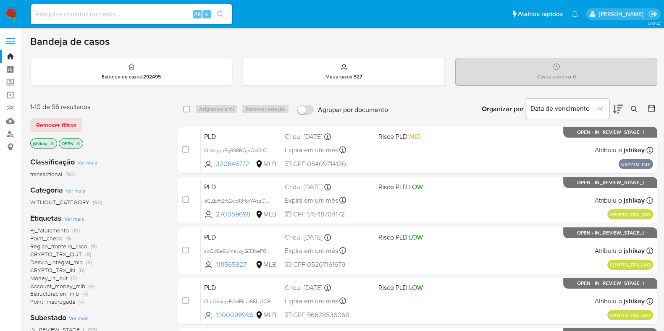
click at [124, 7] on div "Alt s" at bounding box center [132, 14] width 202 height 20
click at [121, 20] on div "Alt s" at bounding box center [132, 14] width 202 height 20
click at [118, 16] on input at bounding box center [132, 14] width 202 height 11
paste input "1053089068"
type input "1053089068"
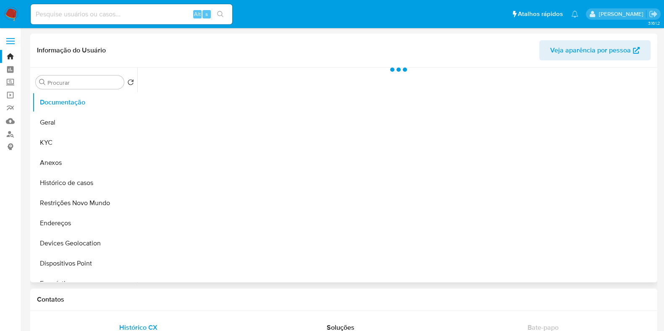
select select "10"
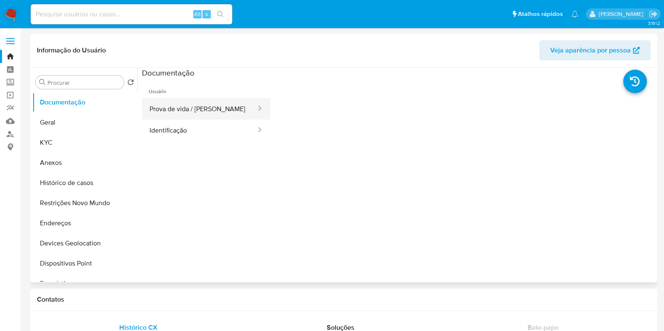
click at [208, 113] on button "Prova de vida / [PERSON_NAME]" at bounding box center [199, 108] width 115 height 21
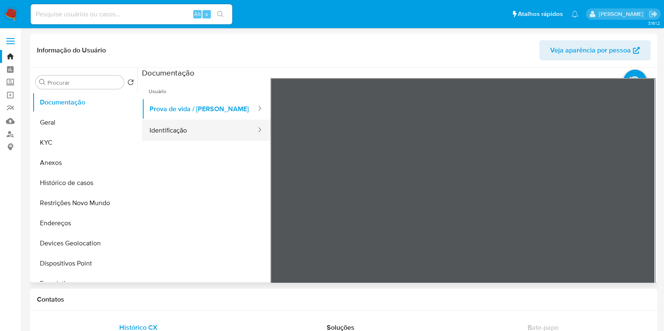
click at [221, 131] on button "Identificação" at bounding box center [199, 130] width 115 height 21
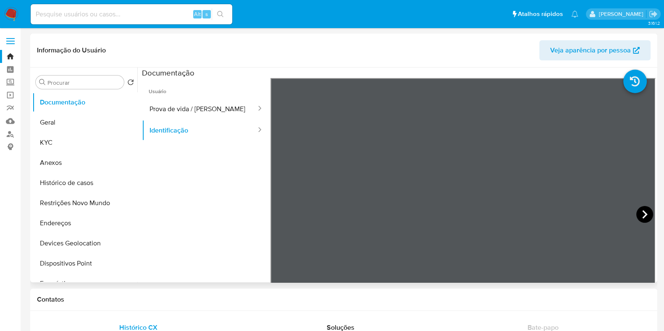
click at [641, 215] on icon at bounding box center [644, 214] width 17 height 17
click at [71, 183] on button "Histórico de casos" at bounding box center [81, 183] width 98 height 20
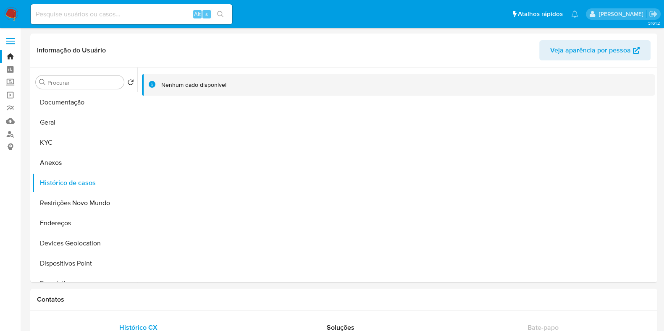
click at [11, 9] on img at bounding box center [11, 14] width 14 height 14
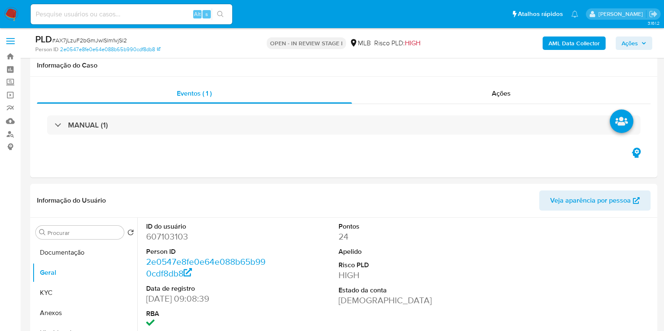
click at [67, 323] on button "Histórico de casos" at bounding box center [84, 333] width 105 height 20
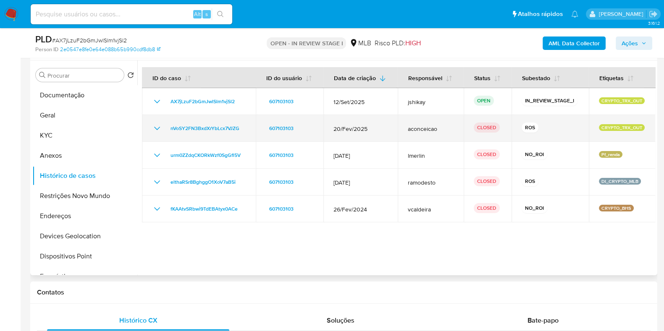
click at [158, 129] on icon "Mostrar/Ocultar" at bounding box center [157, 128] width 6 height 3
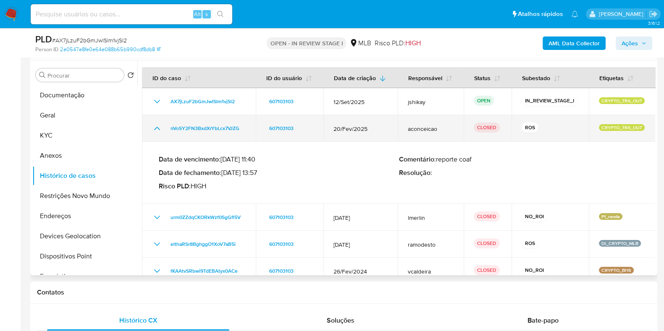
click at [152, 128] on icon "Mostrar/Ocultar" at bounding box center [157, 128] width 10 height 10
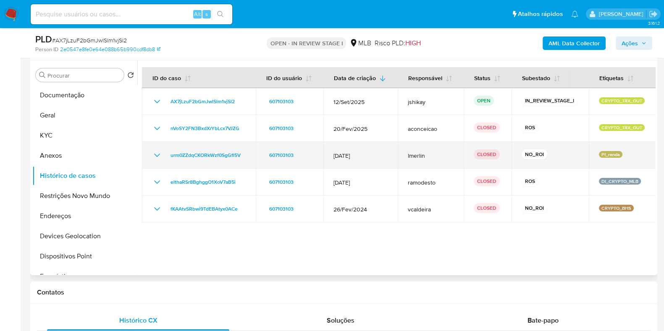
click at [162, 161] on td "urm0ZZdqCKORkWzf0SgGfl5V" at bounding box center [199, 155] width 114 height 27
click at [158, 159] on icon "Mostrar/Ocultar" at bounding box center [157, 155] width 10 height 10
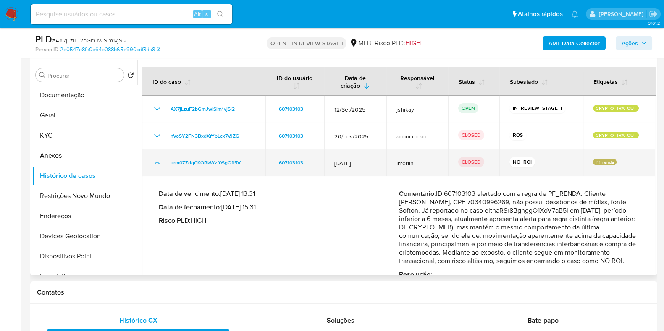
click at [157, 160] on icon "Mostrar/Ocultar" at bounding box center [157, 163] width 10 height 10
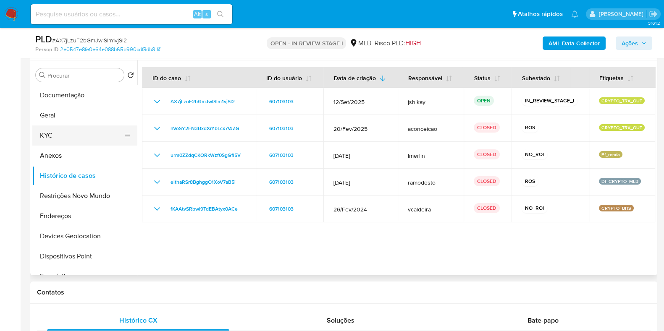
click at [78, 140] on button "KYC" at bounding box center [81, 136] width 98 height 20
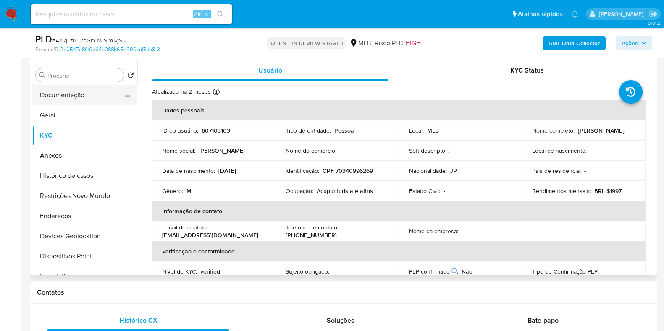
click at [68, 104] on button "Documentação" at bounding box center [81, 95] width 98 height 20
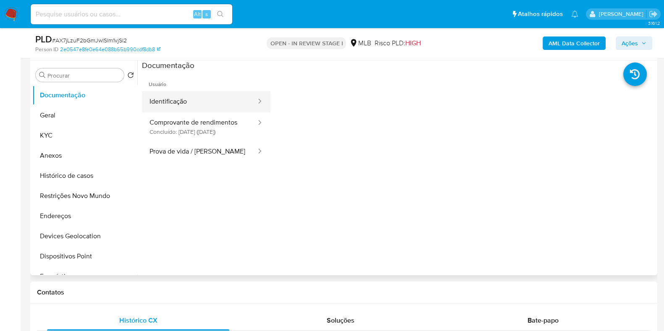
click at [194, 108] on button "Identificação" at bounding box center [199, 101] width 115 height 21
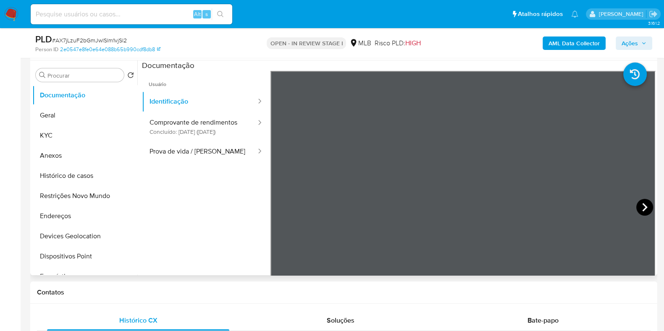
click at [646, 203] on icon at bounding box center [644, 207] width 17 height 17
click at [162, 126] on button "Comprovante de rendimentos Concluído: 18/07/2024 (hace un año)" at bounding box center [199, 127] width 115 height 29
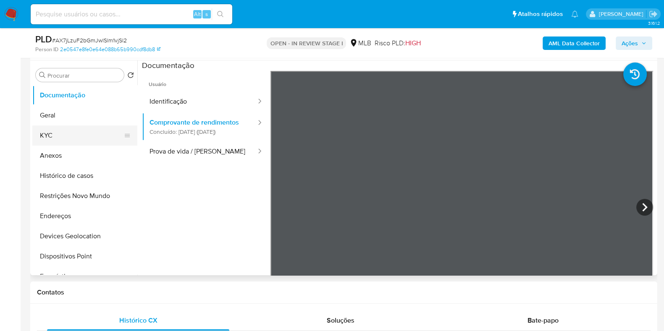
click at [59, 135] on button "KYC" at bounding box center [81, 136] width 98 height 20
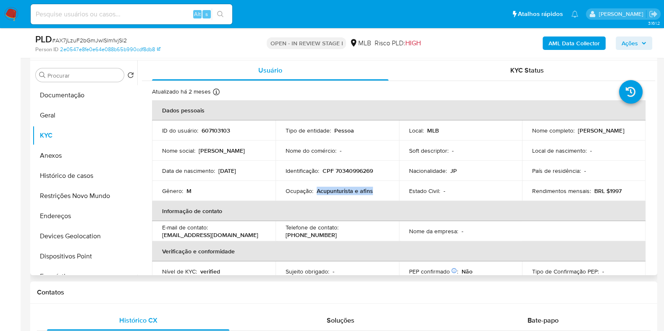
drag, startPoint x: 316, startPoint y: 192, endPoint x: 376, endPoint y: 194, distance: 60.1
click at [376, 194] on div "Ocupação : Acupunturista e afins" at bounding box center [337, 191] width 103 height 8
copy p "Acupunturista e afins"
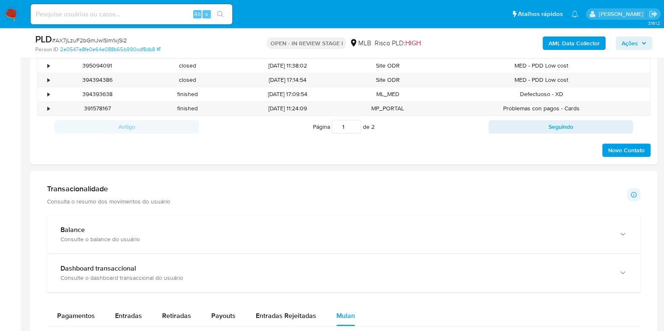
scroll to position [473, 0]
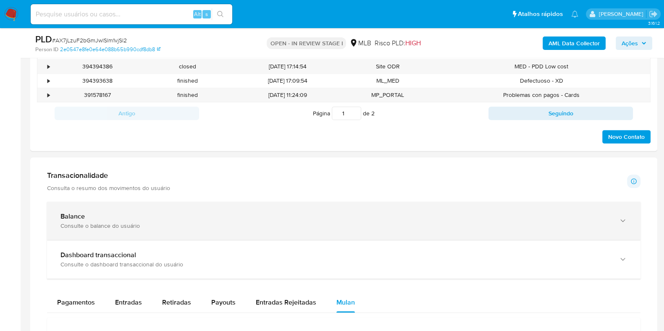
click at [208, 215] on div "Balance" at bounding box center [335, 217] width 550 height 8
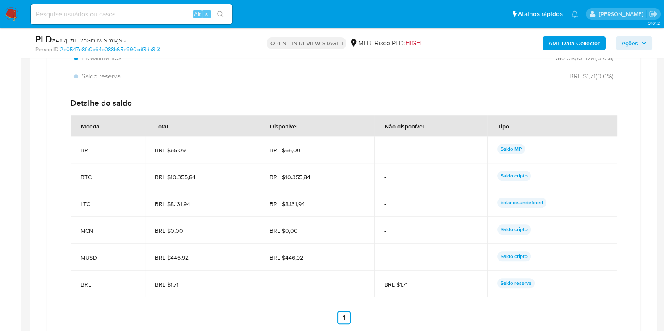
scroll to position [787, 0]
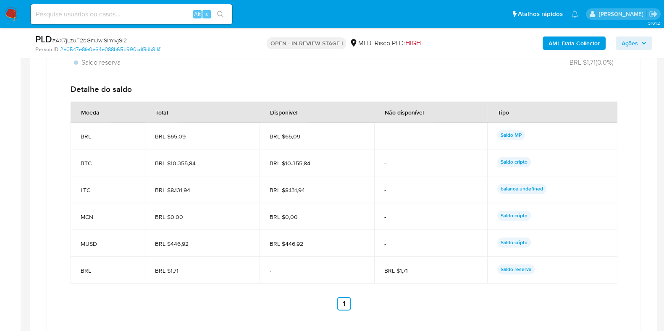
drag, startPoint x: 312, startPoint y: 161, endPoint x: 284, endPoint y: 163, distance: 27.7
click at [284, 163] on span "BRL $10.355,84" at bounding box center [317, 164] width 95 height 8
drag, startPoint x: 284, startPoint y: 191, endPoint x: 304, endPoint y: 191, distance: 19.7
click at [304, 191] on span "BRL $8.131,94" at bounding box center [317, 190] width 95 height 8
drag, startPoint x: 284, startPoint y: 242, endPoint x: 305, endPoint y: 244, distance: 21.2
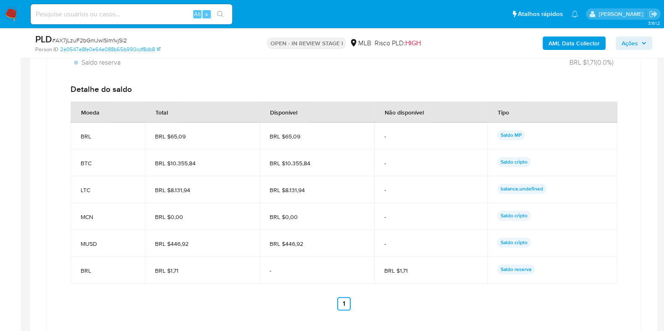
click at [302, 242] on span "BRL $446,92" at bounding box center [317, 244] width 95 height 8
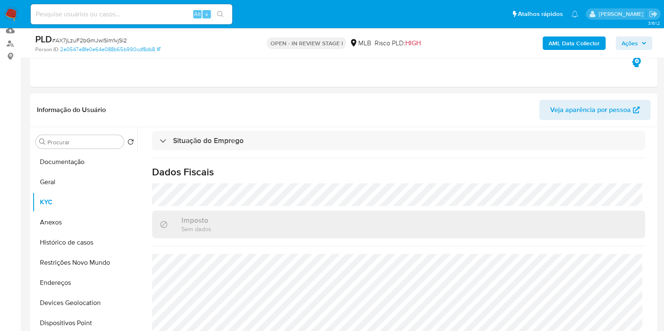
scroll to position [52, 0]
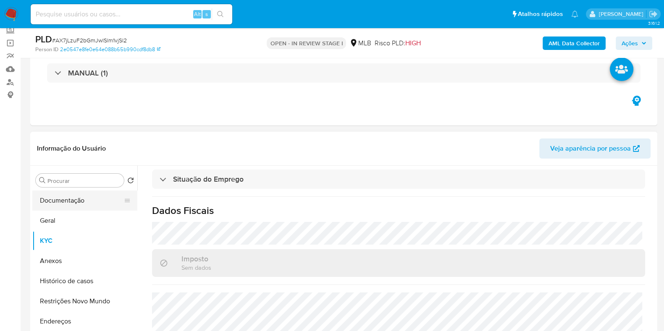
click at [71, 204] on button "Documentação" at bounding box center [81, 201] width 98 height 20
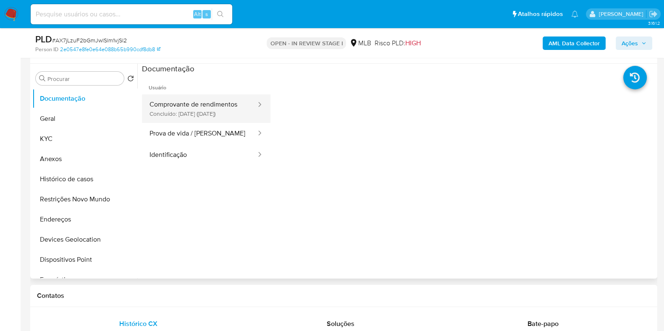
scroll to position [158, 0]
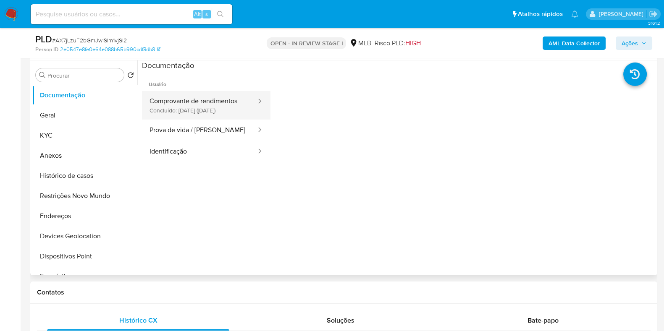
click at [210, 118] on button "Comprovante de rendimentos Concluído: 18/07/2024 (hace un año)" at bounding box center [199, 105] width 115 height 29
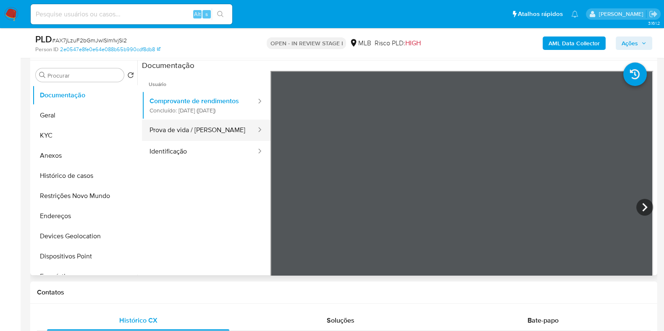
click at [214, 141] on button "Prova de vida / [PERSON_NAME]" at bounding box center [199, 130] width 115 height 21
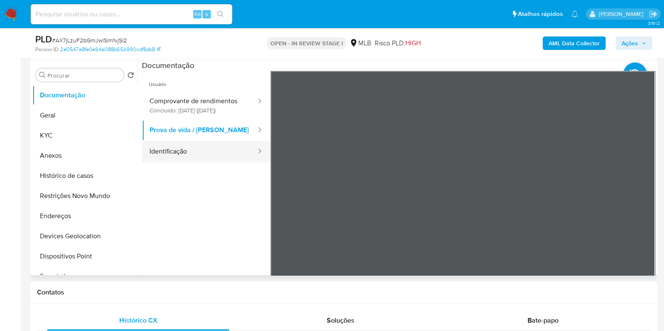
click at [197, 161] on button "Identificação" at bounding box center [199, 151] width 115 height 21
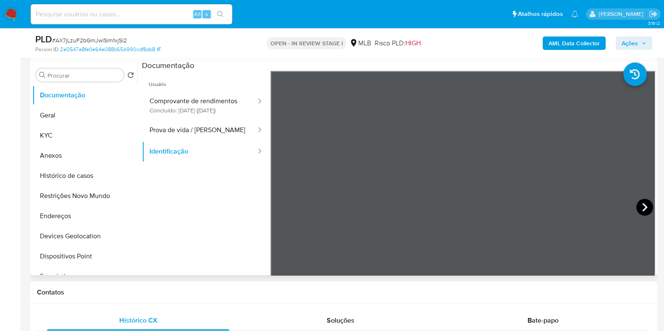
click at [641, 202] on icon at bounding box center [644, 207] width 17 height 17
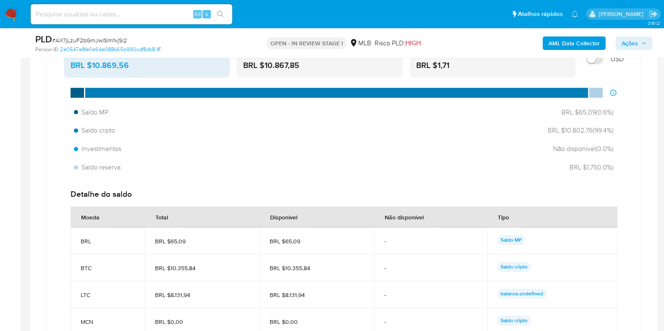
scroll to position [945, 0]
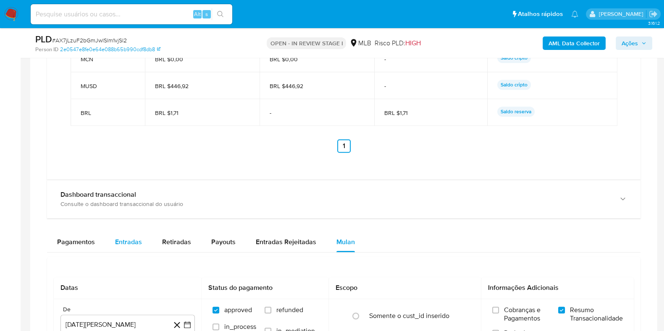
click at [115, 239] on span "Entradas" at bounding box center [128, 242] width 27 height 10
select select "10"
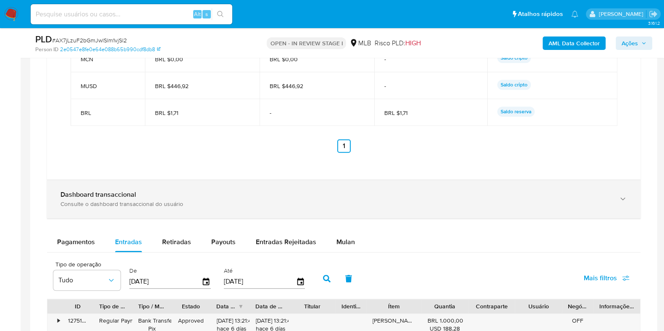
scroll to position [1103, 0]
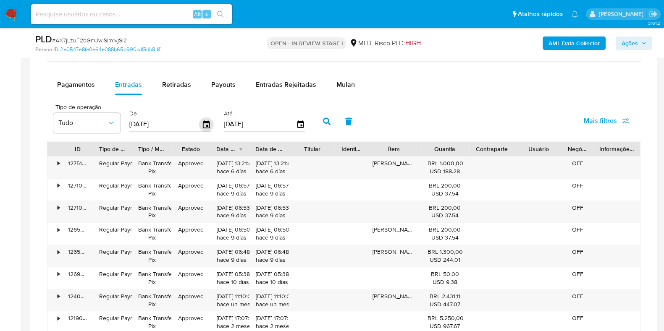
click at [202, 118] on icon "button" at bounding box center [206, 124] width 15 height 15
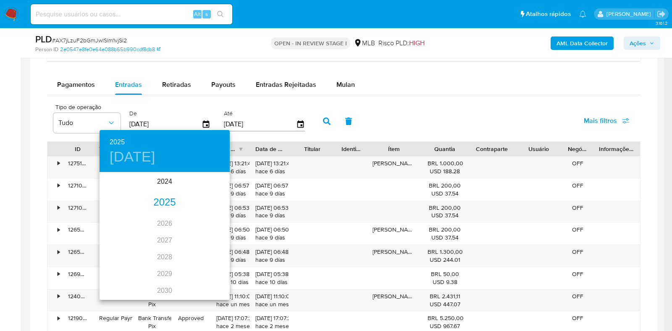
click at [162, 208] on div "2025" at bounding box center [165, 202] width 130 height 17
click at [122, 250] on div "jul." at bounding box center [121, 252] width 43 height 32
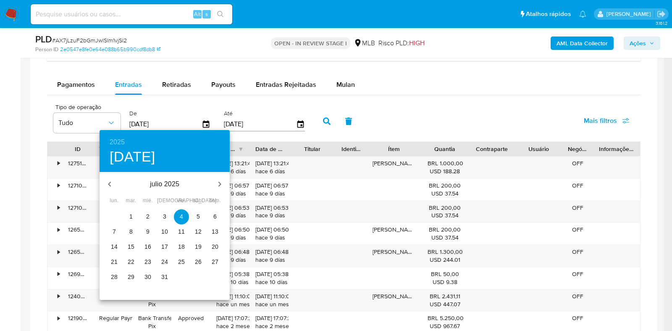
click at [131, 217] on p "1" at bounding box center [130, 217] width 3 height 8
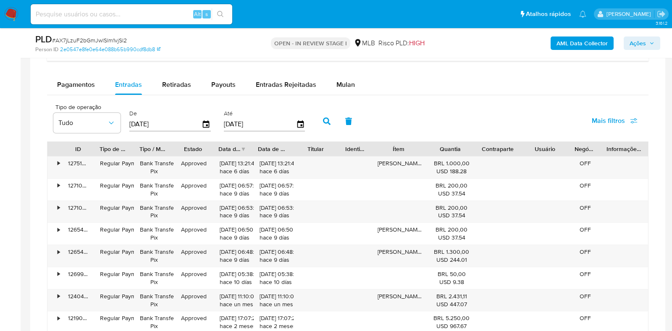
type input "01/07/2025"
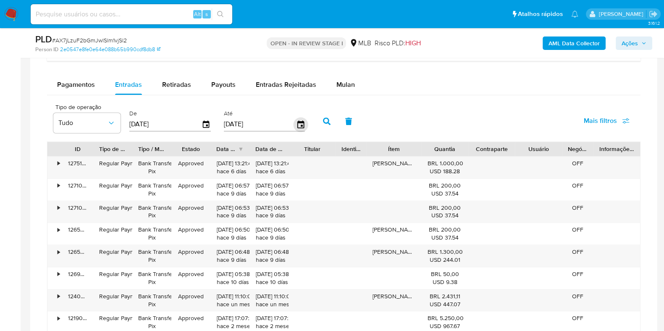
click at [297, 125] on icon "button" at bounding box center [300, 125] width 7 height 8
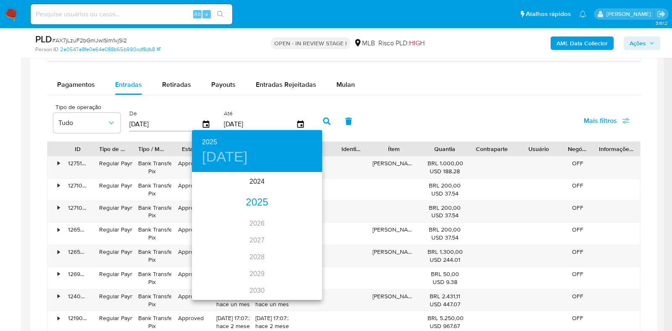
click at [247, 202] on div "2025" at bounding box center [257, 202] width 130 height 17
click at [212, 257] on div "jul." at bounding box center [213, 252] width 43 height 32
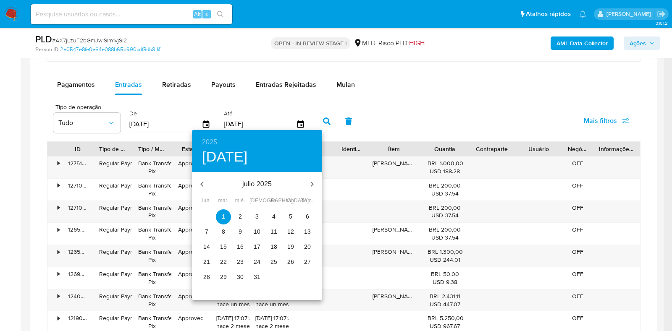
click at [260, 279] on p "31" at bounding box center [257, 277] width 7 height 8
type input "31/07/2025"
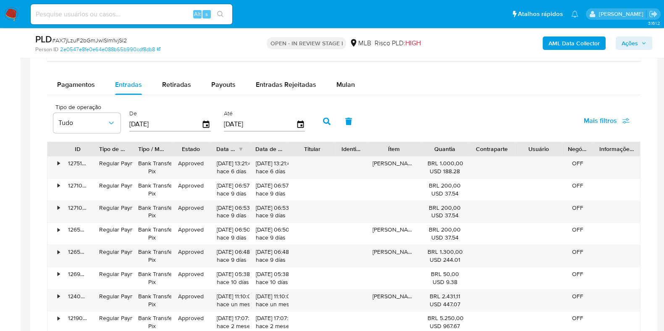
click at [318, 121] on button "button" at bounding box center [327, 121] width 22 height 20
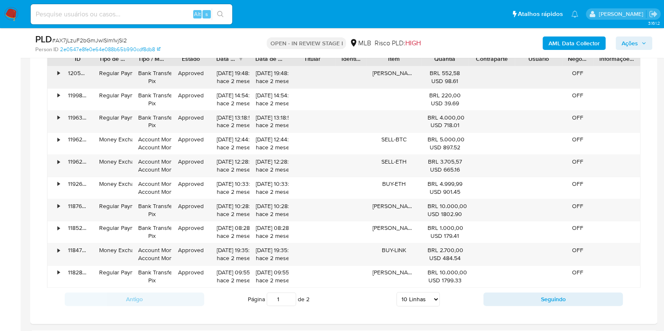
scroll to position [1208, 0]
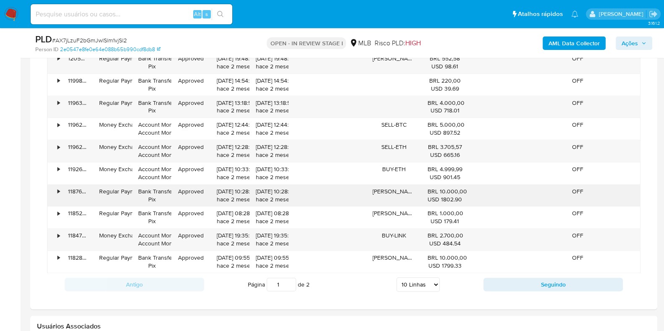
click at [58, 189] on div "•" at bounding box center [59, 192] width 2 height 8
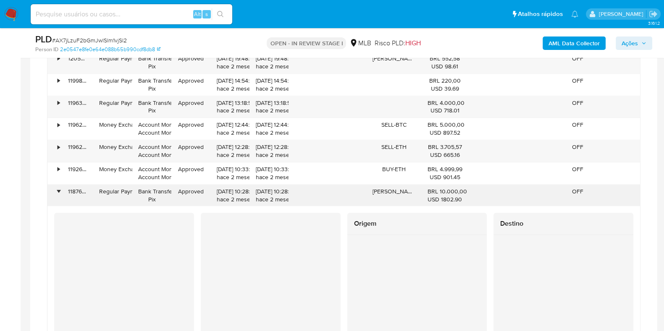
click at [58, 189] on div "•" at bounding box center [59, 192] width 2 height 8
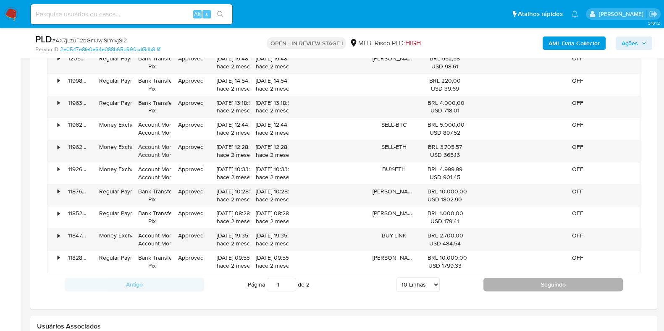
click at [498, 278] on button "Seguindo" at bounding box center [552, 284] width 139 height 13
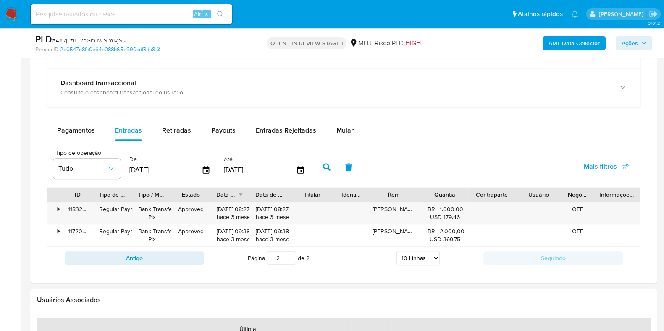
scroll to position [1050, 0]
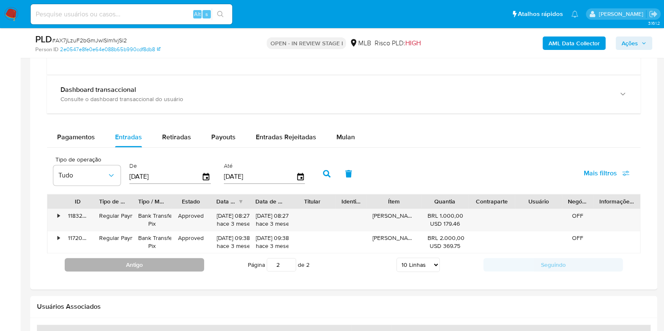
click at [179, 261] on button "Antigo" at bounding box center [134, 264] width 139 height 13
type input "1"
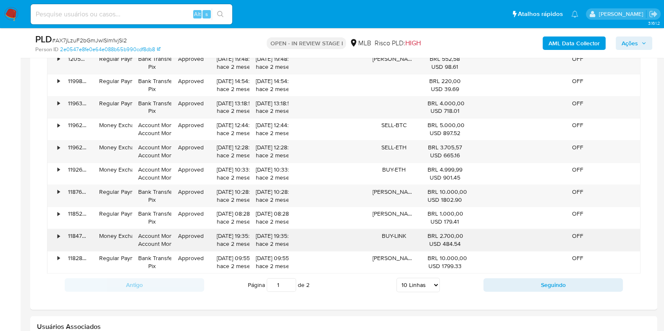
scroll to position [1208, 0]
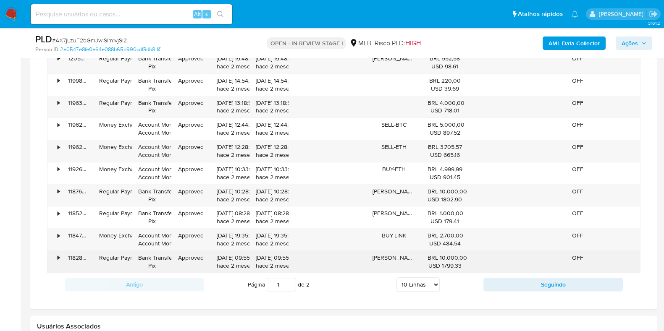
click at [57, 255] on div "•" at bounding box center [54, 262] width 15 height 22
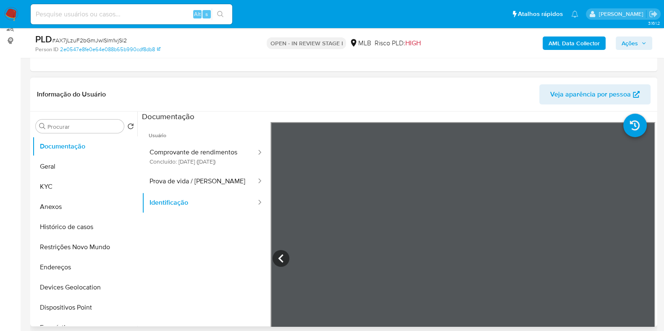
scroll to position [105, 0]
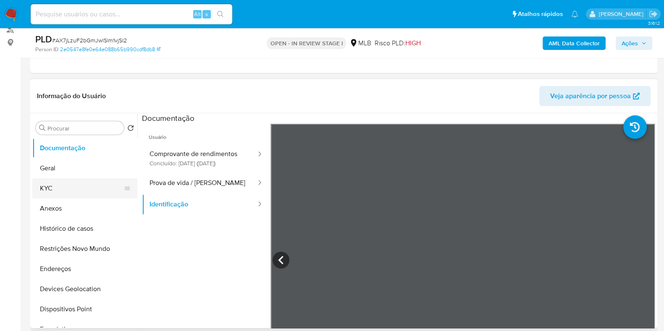
click at [58, 184] on button "KYC" at bounding box center [81, 189] width 98 height 20
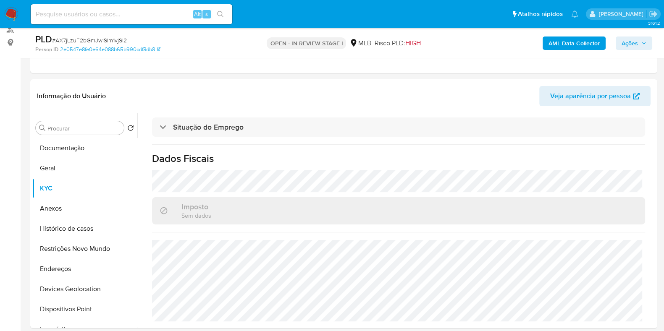
scroll to position [365, 0]
click at [63, 168] on button "Geral" at bounding box center [81, 168] width 98 height 20
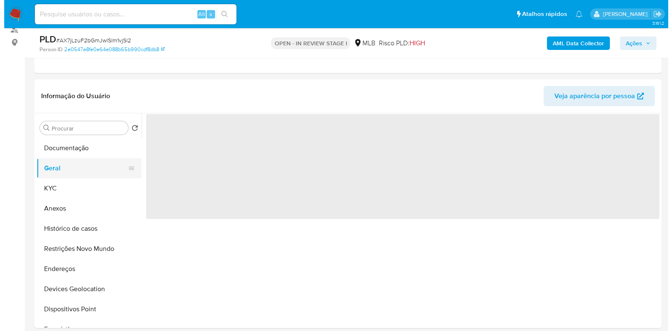
scroll to position [0, 0]
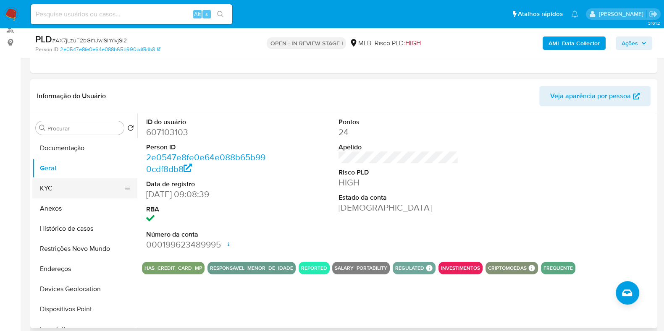
click at [67, 189] on button "KYC" at bounding box center [81, 189] width 98 height 20
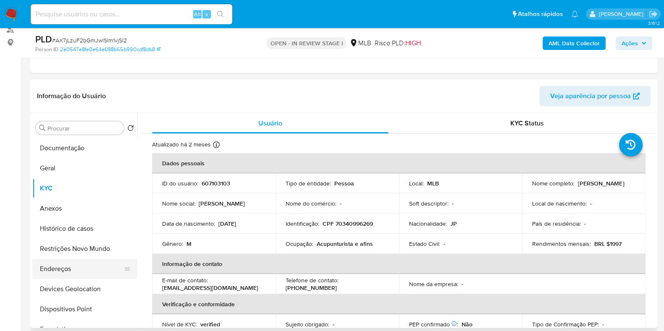
click at [63, 267] on button "Endereços" at bounding box center [81, 269] width 98 height 20
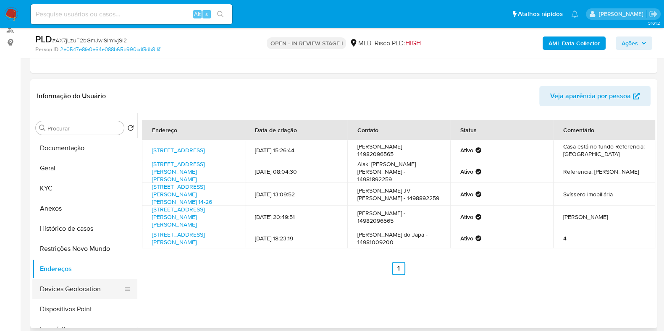
click at [85, 282] on button "Devices Geolocation" at bounding box center [81, 289] width 98 height 20
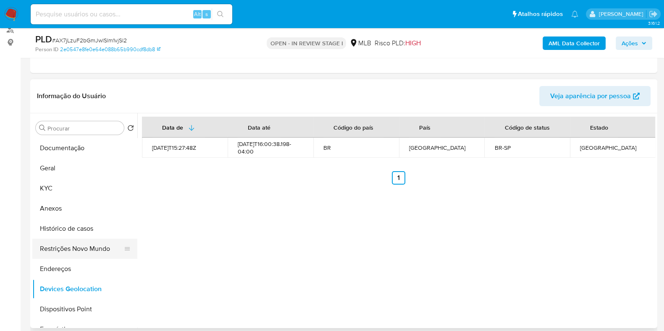
click at [76, 243] on button "Restrições Novo Mundo" at bounding box center [81, 249] width 98 height 20
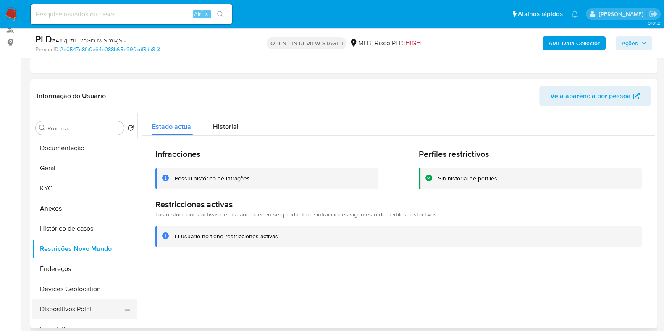
click at [79, 306] on button "Dispositivos Point" at bounding box center [81, 309] width 98 height 20
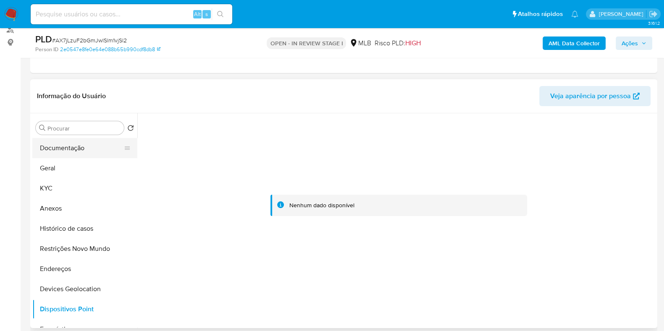
click at [84, 144] on button "Documentação" at bounding box center [81, 148] width 98 height 20
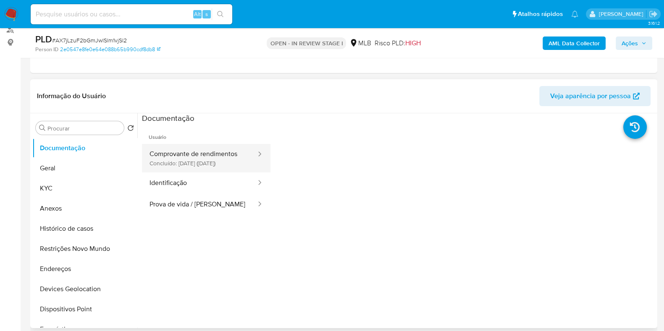
click at [210, 166] on button "Comprovante de rendimentos Concluído: 18/07/2024 (hace un año)" at bounding box center [199, 158] width 115 height 29
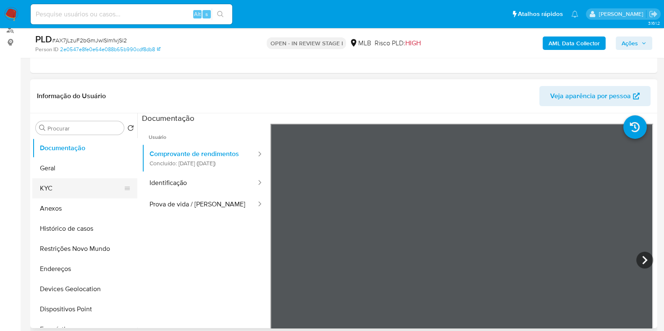
click at [69, 184] on button "KYC" at bounding box center [81, 189] width 98 height 20
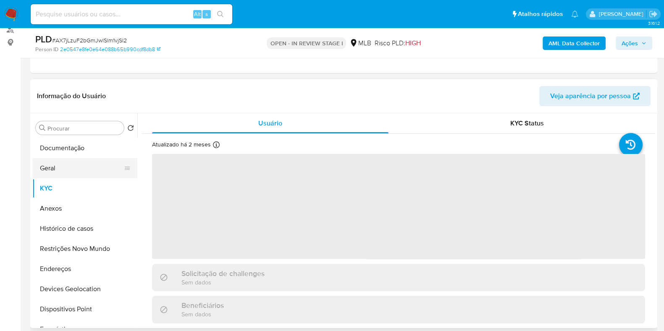
click at [71, 170] on button "Geral" at bounding box center [81, 168] width 98 height 20
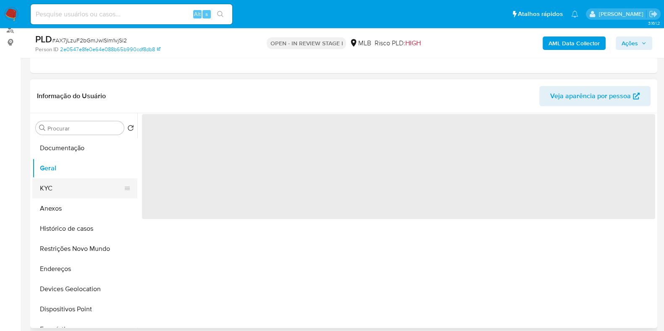
click at [69, 189] on button "KYC" at bounding box center [81, 189] width 98 height 20
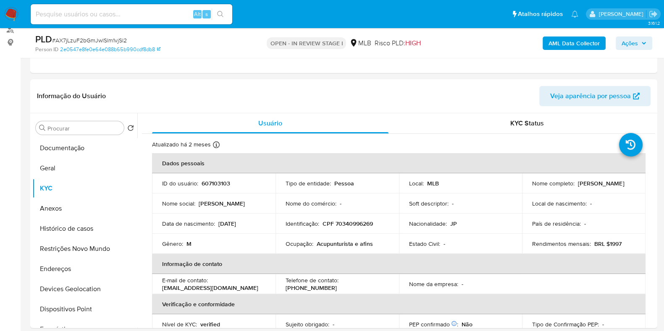
click at [574, 40] on b "AML Data Collector" at bounding box center [574, 43] width 51 height 13
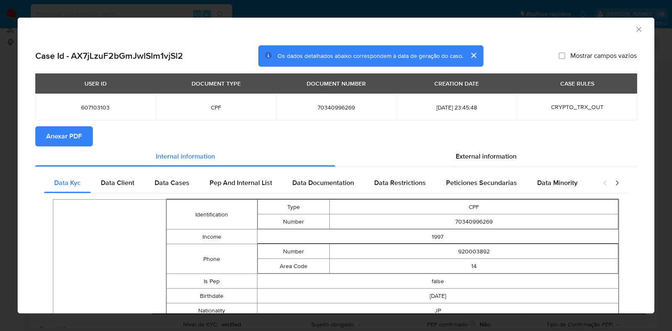
click at [45, 134] on button "Anexar PDF" at bounding box center [64, 136] width 58 height 20
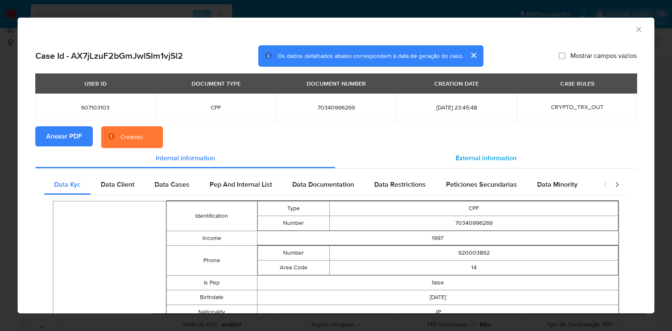
click at [430, 154] on div "External information" at bounding box center [486, 158] width 302 height 20
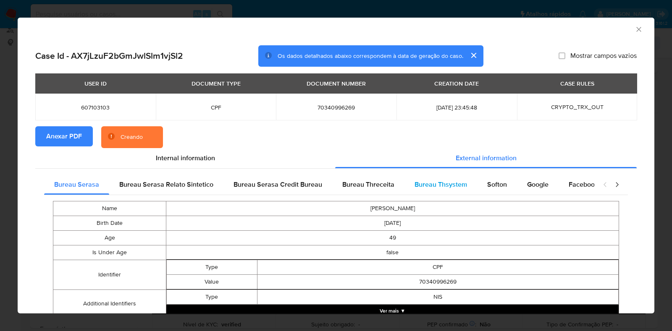
click at [443, 176] on div "Bureau Thsystem" at bounding box center [440, 185] width 73 height 20
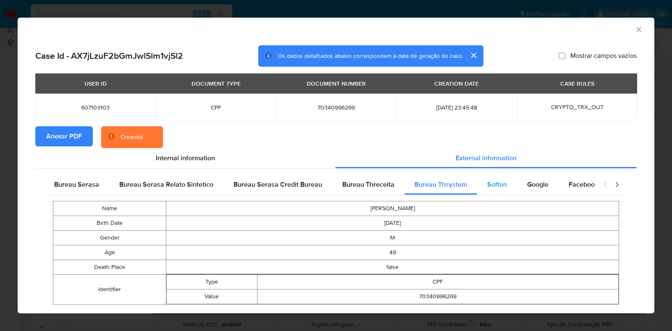
click at [486, 179] on div "Softon" at bounding box center [497, 185] width 40 height 20
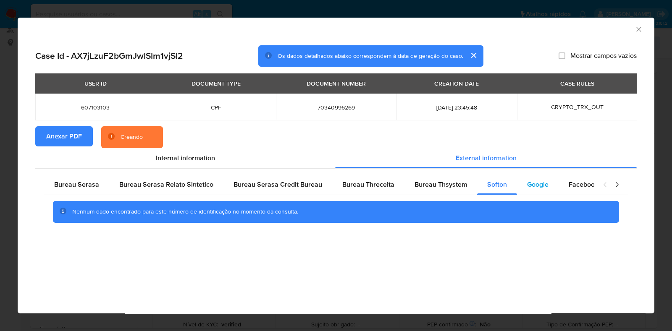
click at [550, 183] on div "Google" at bounding box center [538, 185] width 42 height 20
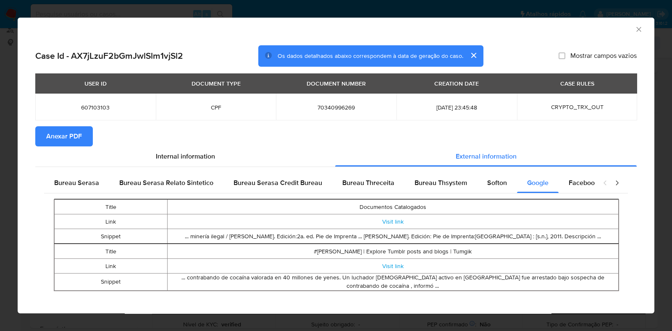
click at [628, 32] on div "AML Data Collector" at bounding box center [336, 28] width 637 height 21
click at [635, 32] on icon "Fechar a janela" at bounding box center [639, 29] width 8 height 8
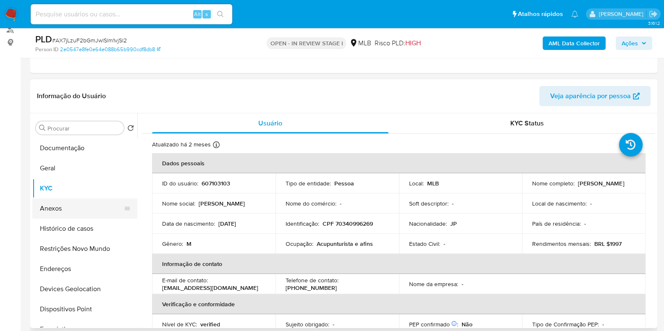
click at [77, 208] on button "Anexos" at bounding box center [81, 209] width 98 height 20
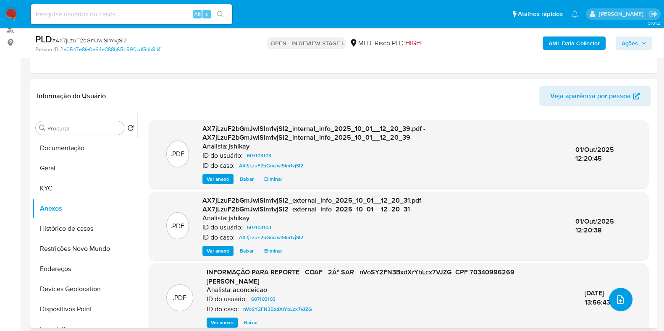
click at [617, 298] on icon "upload-file" at bounding box center [620, 300] width 10 height 10
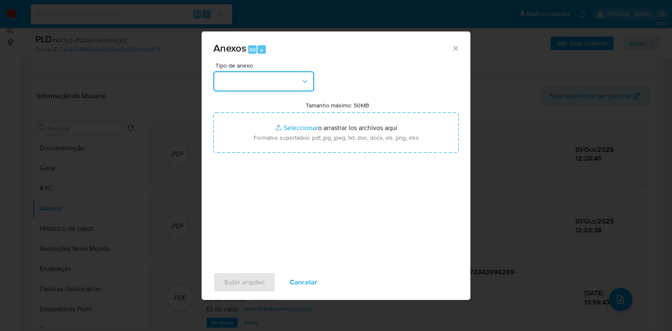
click at [239, 73] on button "button" at bounding box center [263, 81] width 101 height 20
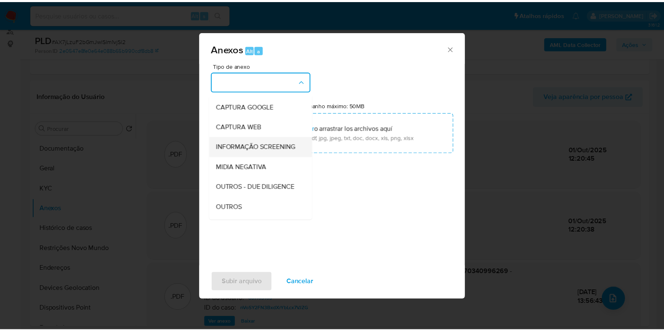
scroll to position [52, 0]
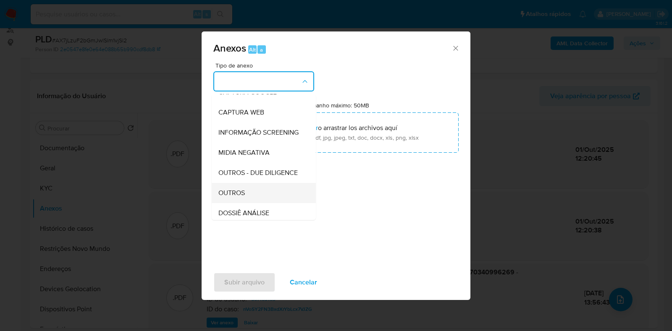
click at [243, 203] on div "OUTROS" at bounding box center [261, 193] width 86 height 20
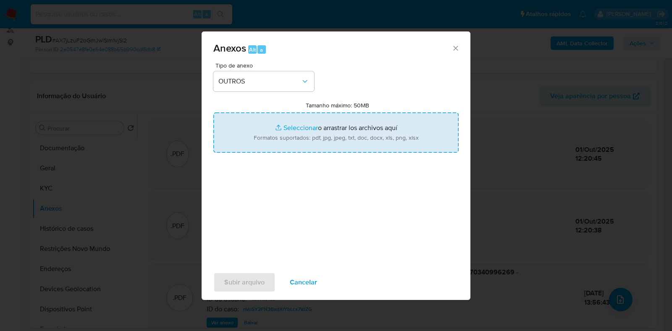
click at [273, 123] on input "Tamanho máximo: 50MB Seleccionar archivos" at bounding box center [335, 133] width 245 height 40
type input "C:\fakepath\3° SAR - XXX - CPF 70340996269 - MICHIKO AOKI.pdf"
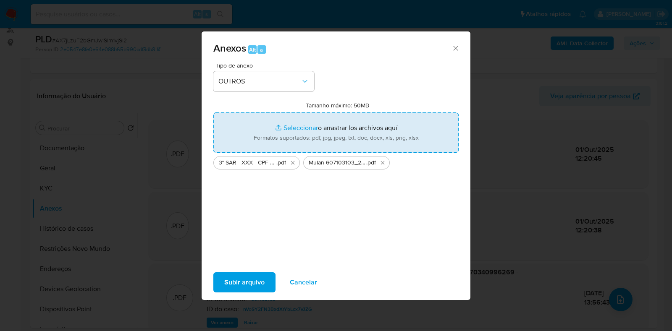
click at [252, 281] on span "Subir arquivo" at bounding box center [244, 282] width 40 height 18
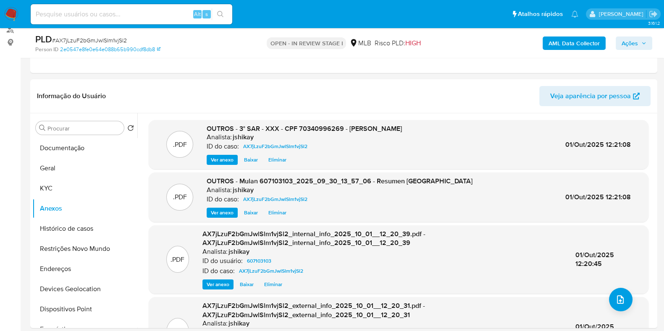
click at [624, 45] on span "Ações" at bounding box center [630, 43] width 16 height 13
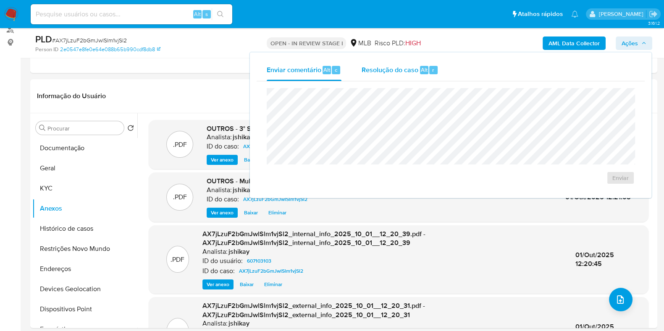
click at [393, 72] on span "Resolução do caso" at bounding box center [390, 70] width 57 height 10
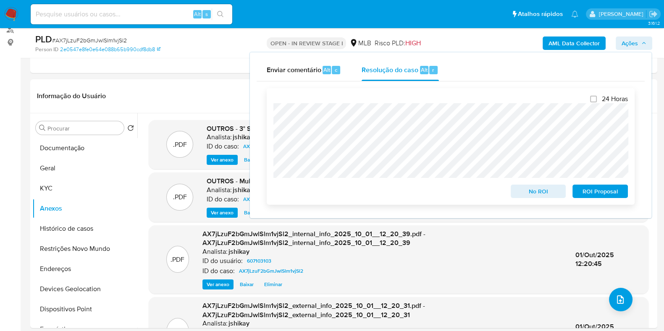
click at [613, 194] on span "ROI Proposal" at bounding box center [600, 192] width 44 height 12
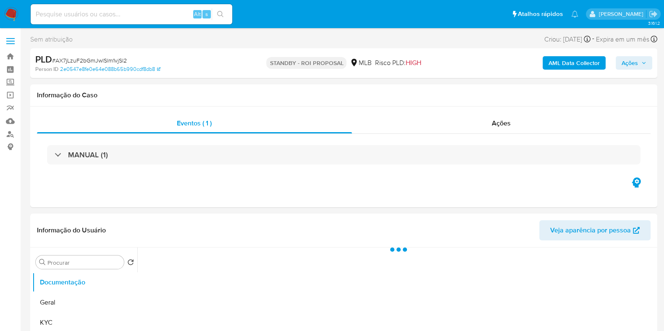
select select "10"
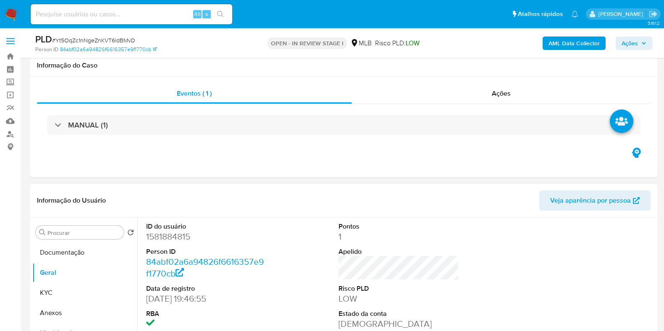
scroll to position [158, 0]
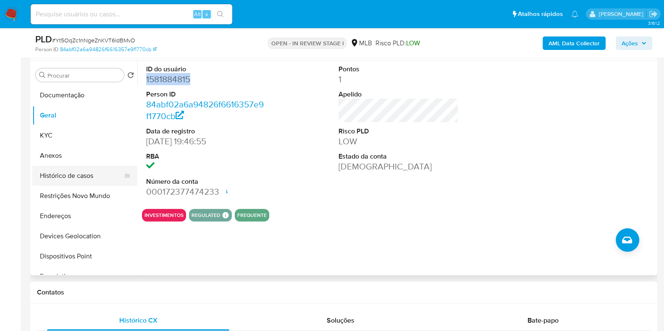
click at [74, 177] on button "Histórico de casos" at bounding box center [81, 176] width 98 height 20
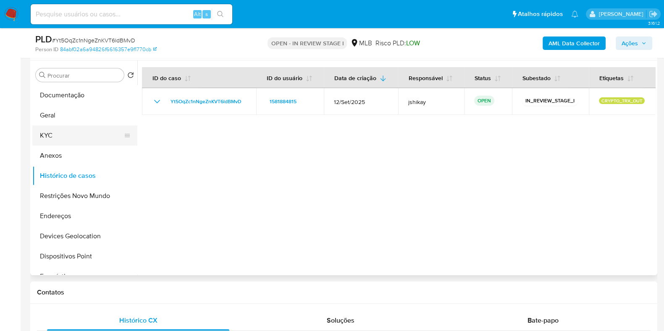
click at [73, 143] on button "KYC" at bounding box center [81, 136] width 98 height 20
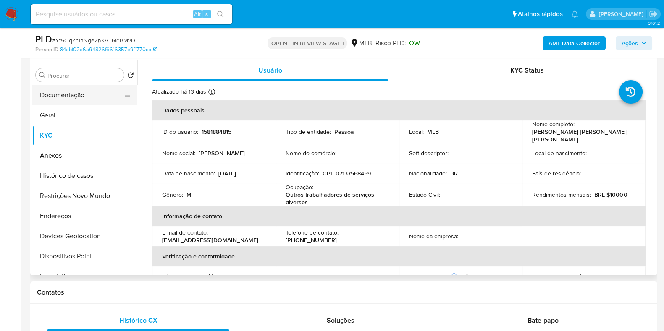
click at [79, 95] on button "Documentação" at bounding box center [81, 95] width 98 height 20
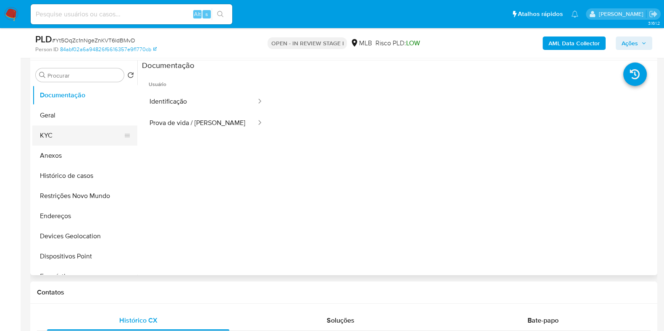
click at [57, 134] on button "KYC" at bounding box center [81, 136] width 98 height 20
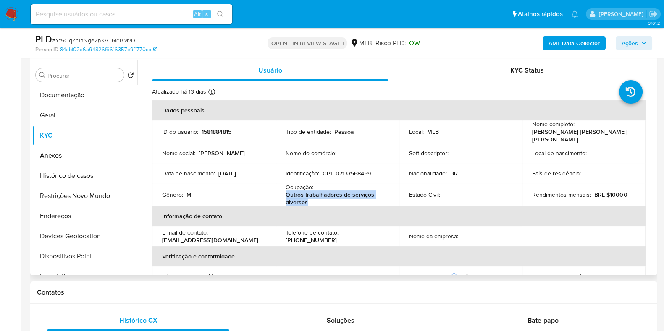
drag, startPoint x: 314, startPoint y: 198, endPoint x: 284, endPoint y: 192, distance: 30.8
click at [284, 192] on td "Ocupação : Outros trabalhadores de serviços diversos" at bounding box center [337, 195] width 123 height 23
copy p "Outros trabalhadores de serviços diversos"
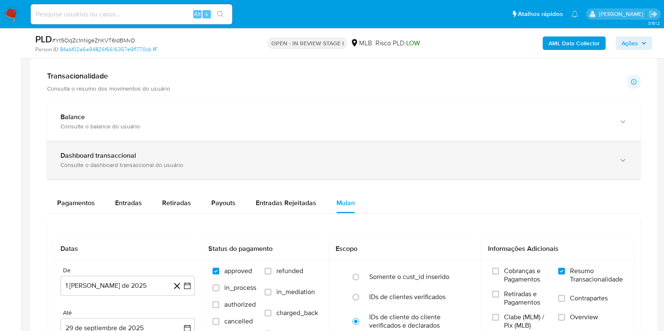
scroll to position [525, 0]
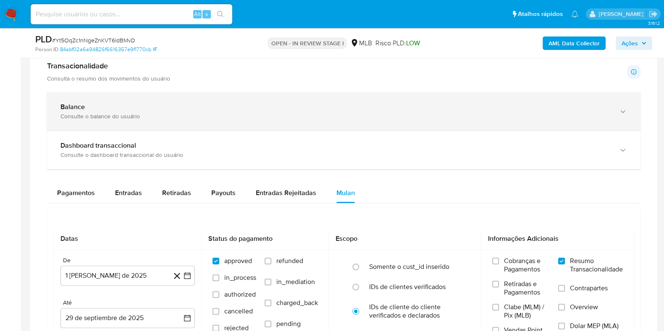
click at [279, 93] on div "Balance Consulte o balance do usuário" at bounding box center [343, 111] width 593 height 38
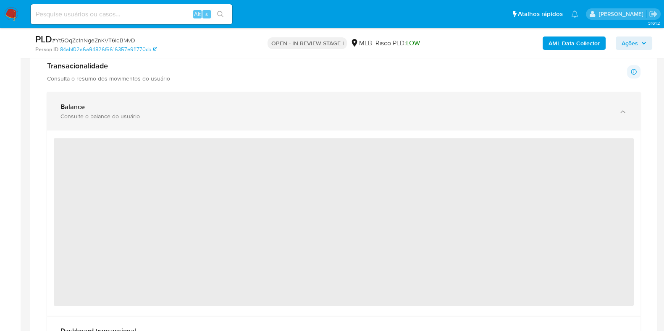
click at [278, 109] on div "Balance" at bounding box center [335, 107] width 550 height 8
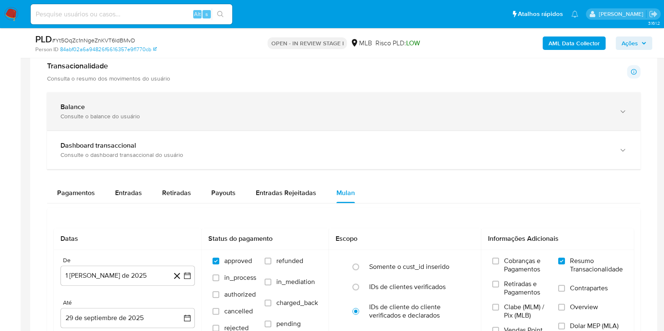
click at [278, 109] on div "Balance" at bounding box center [335, 107] width 550 height 8
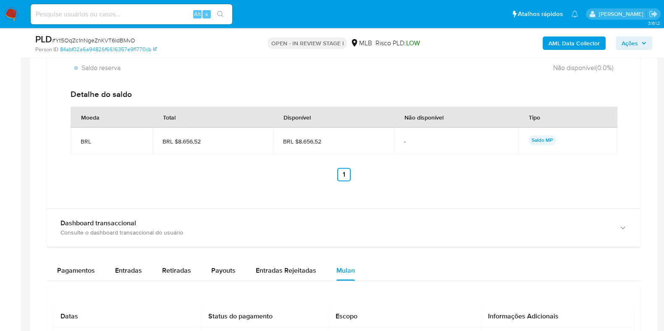
scroll to position [735, 0]
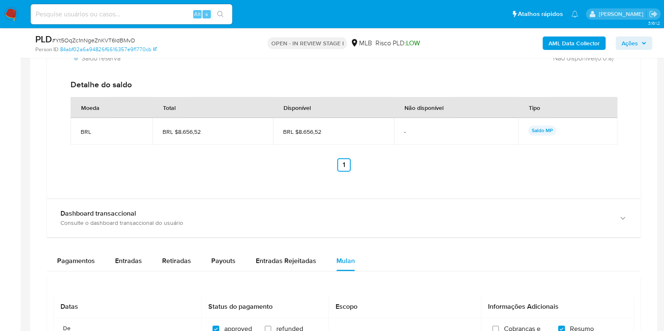
drag, startPoint x: 324, startPoint y: 130, endPoint x: 298, endPoint y: 132, distance: 26.5
click at [298, 132] on span "BRL $8.656,52" at bounding box center [333, 132] width 101 height 8
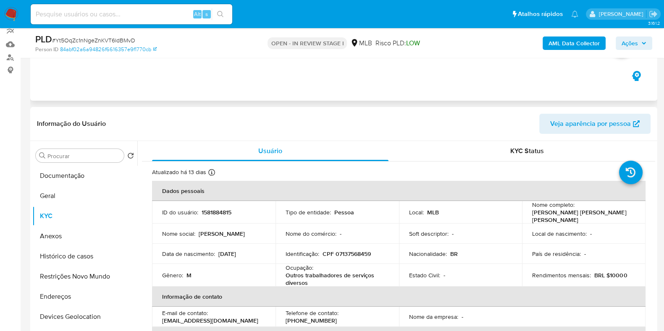
scroll to position [0, 0]
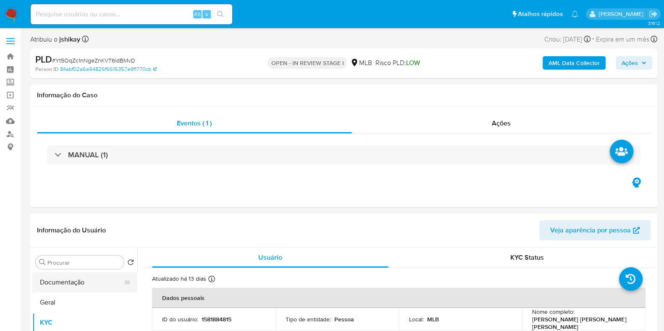
click at [77, 279] on button "Documentação" at bounding box center [81, 283] width 98 height 20
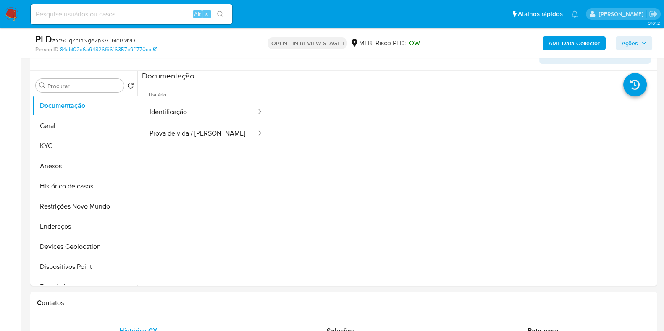
scroll to position [158, 0]
